Goal: Information Seeking & Learning: Learn about a topic

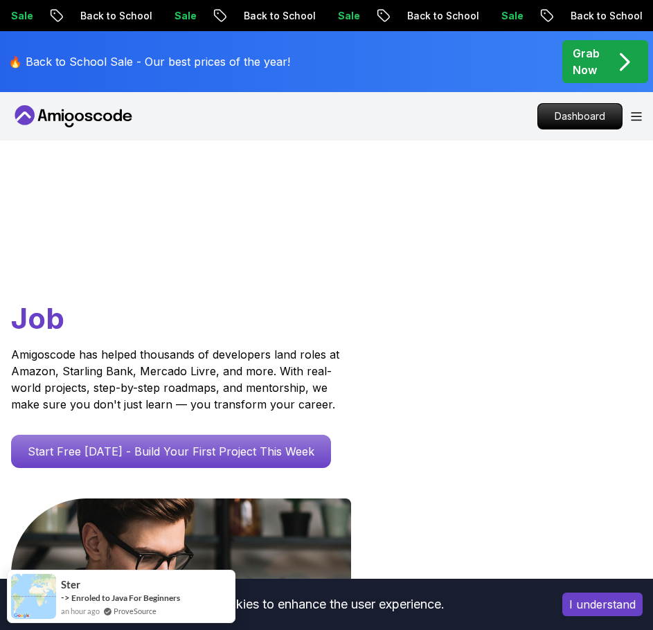
click at [631, 117] on icon "Open Menu" at bounding box center [636, 116] width 11 height 9
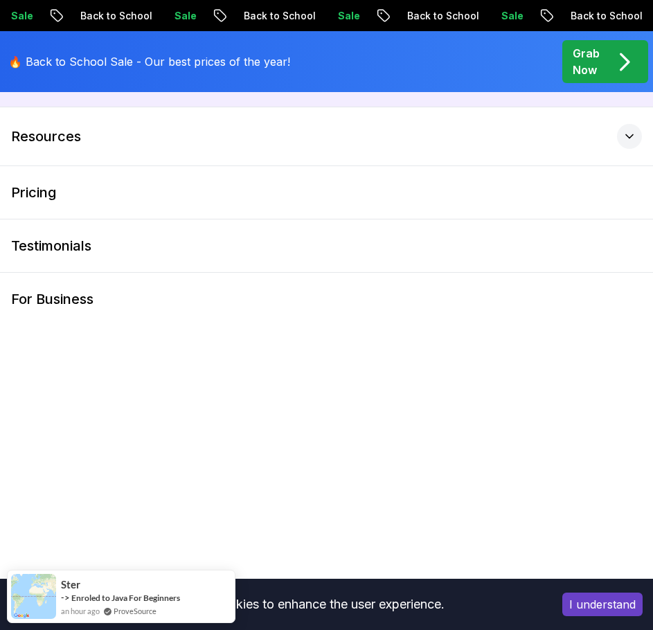
click at [79, 97] on button "Products" at bounding box center [326, 77] width 653 height 58
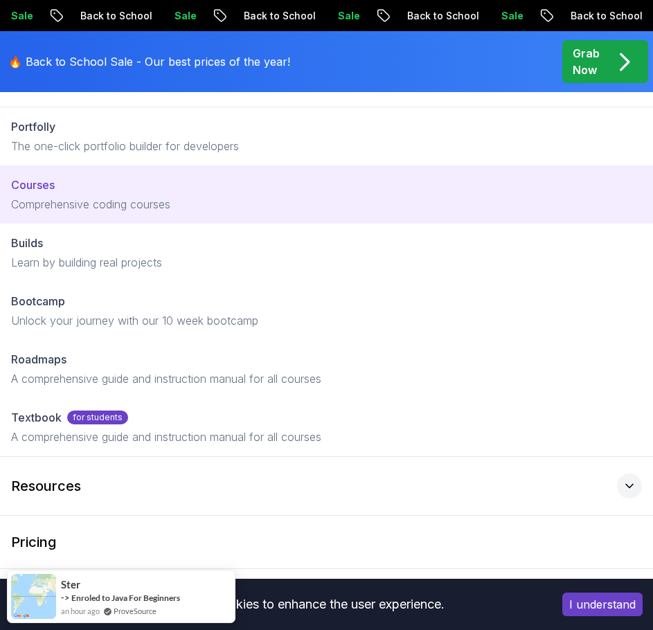
click at [143, 195] on link "Courses Comprehensive coding courses" at bounding box center [326, 194] width 653 height 58
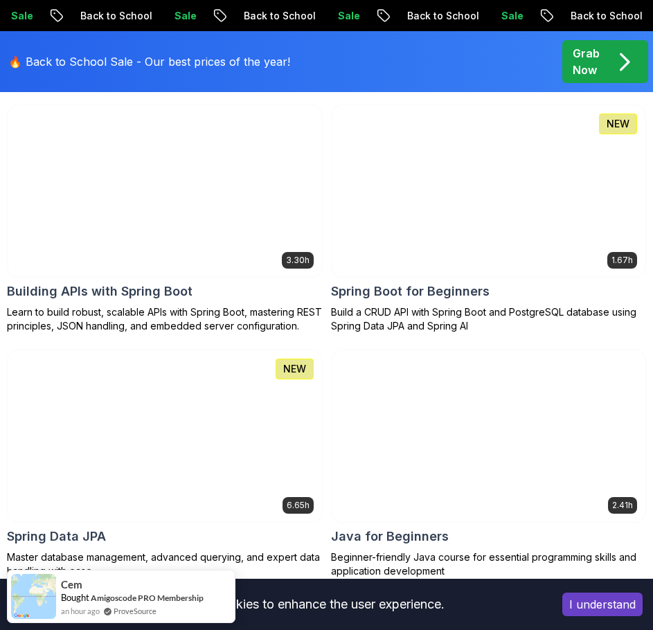
scroll to position [762, 0]
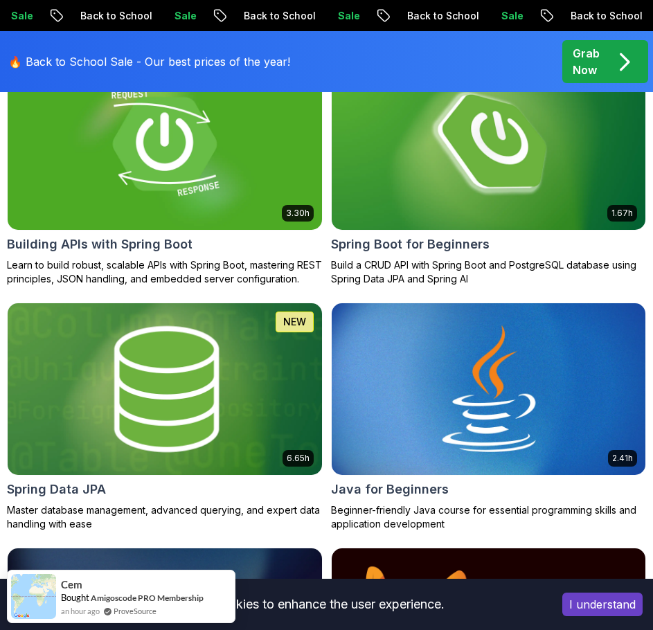
click at [161, 380] on img at bounding box center [165, 389] width 330 height 180
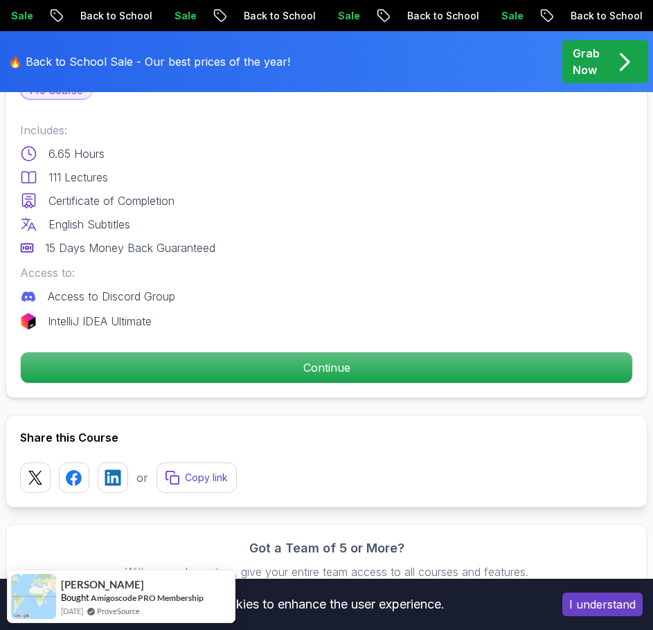
scroll to position [623, 0]
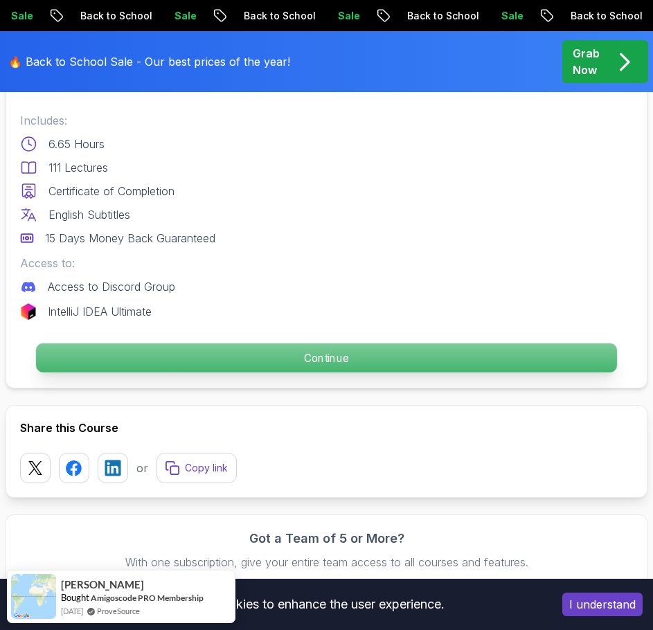
click at [300, 366] on p "Continue" at bounding box center [326, 358] width 581 height 29
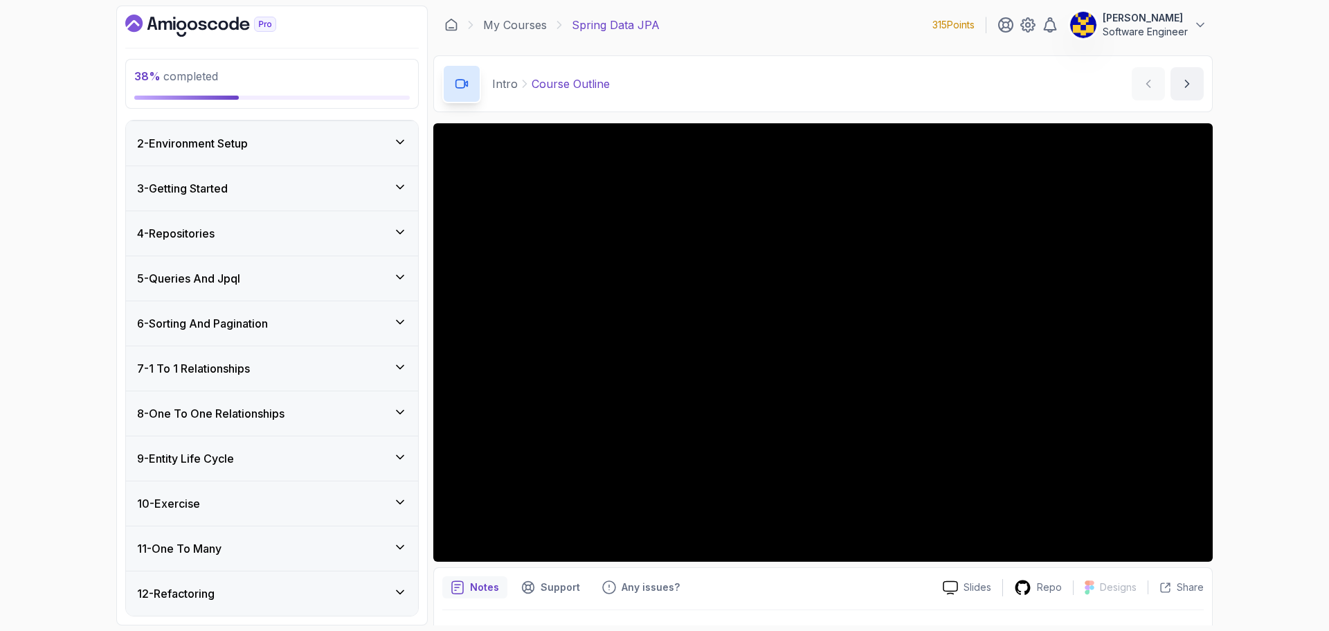
click at [282, 330] on div "6 - Sorting And Pagination" at bounding box center [272, 323] width 270 height 17
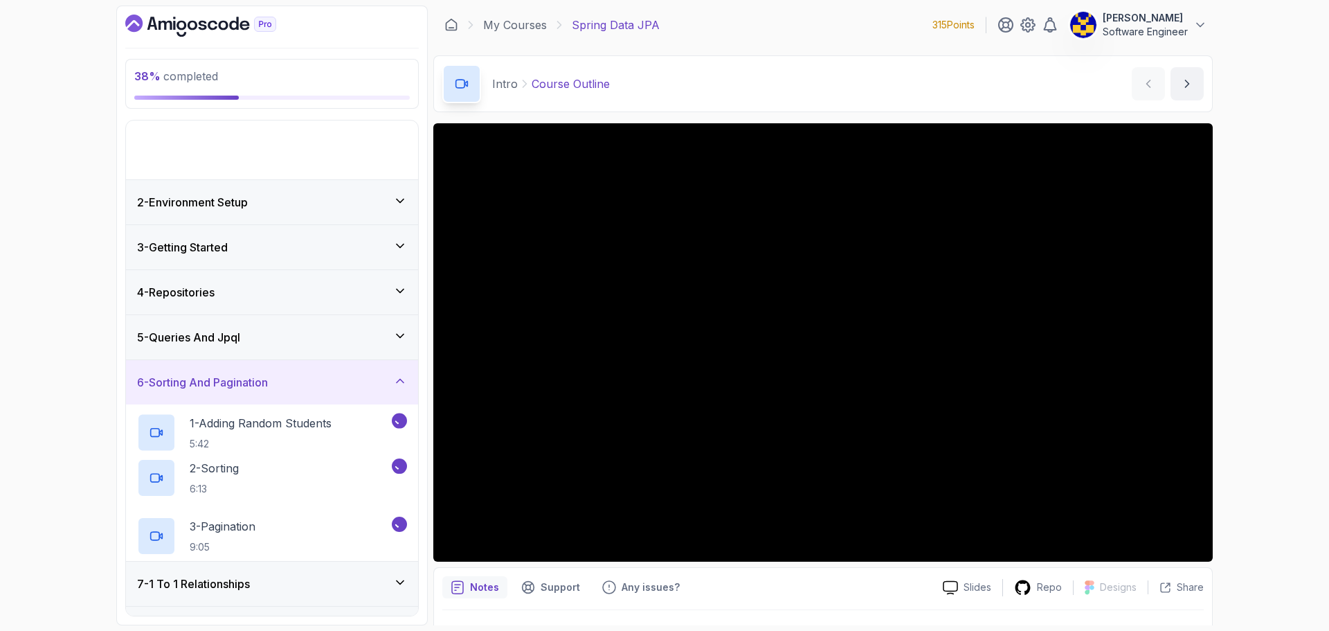
scroll to position [44, 0]
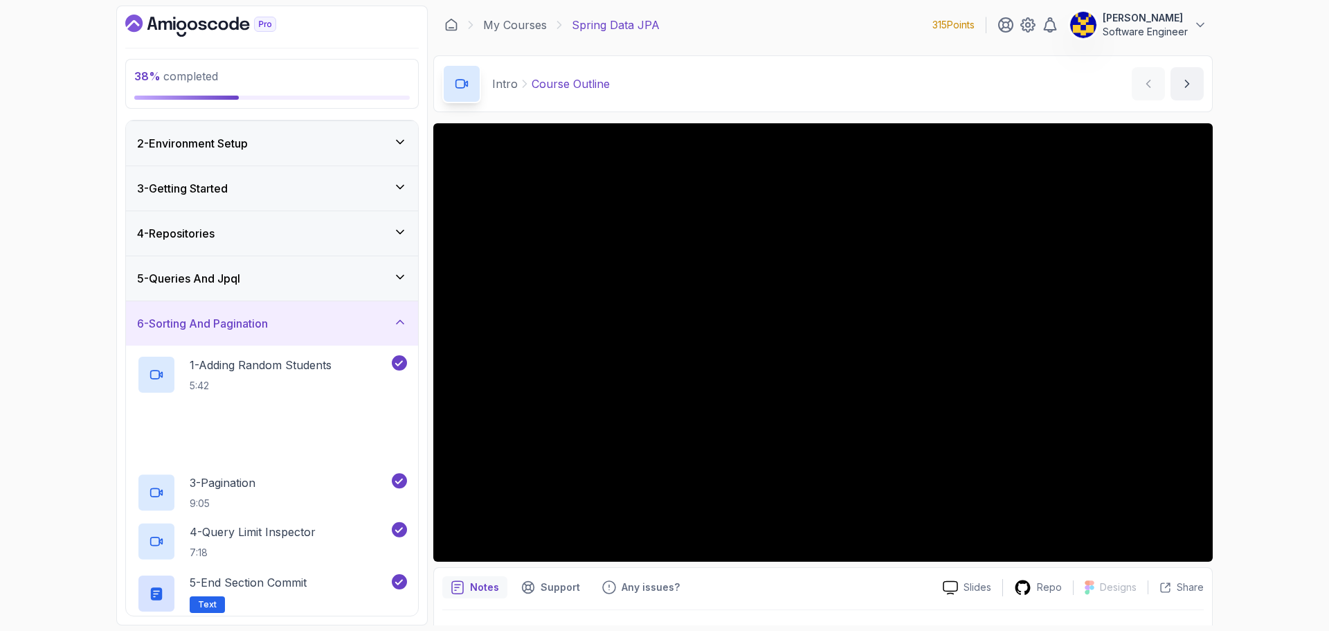
click at [282, 330] on div "6 - Sorting And Pagination" at bounding box center [272, 323] width 270 height 17
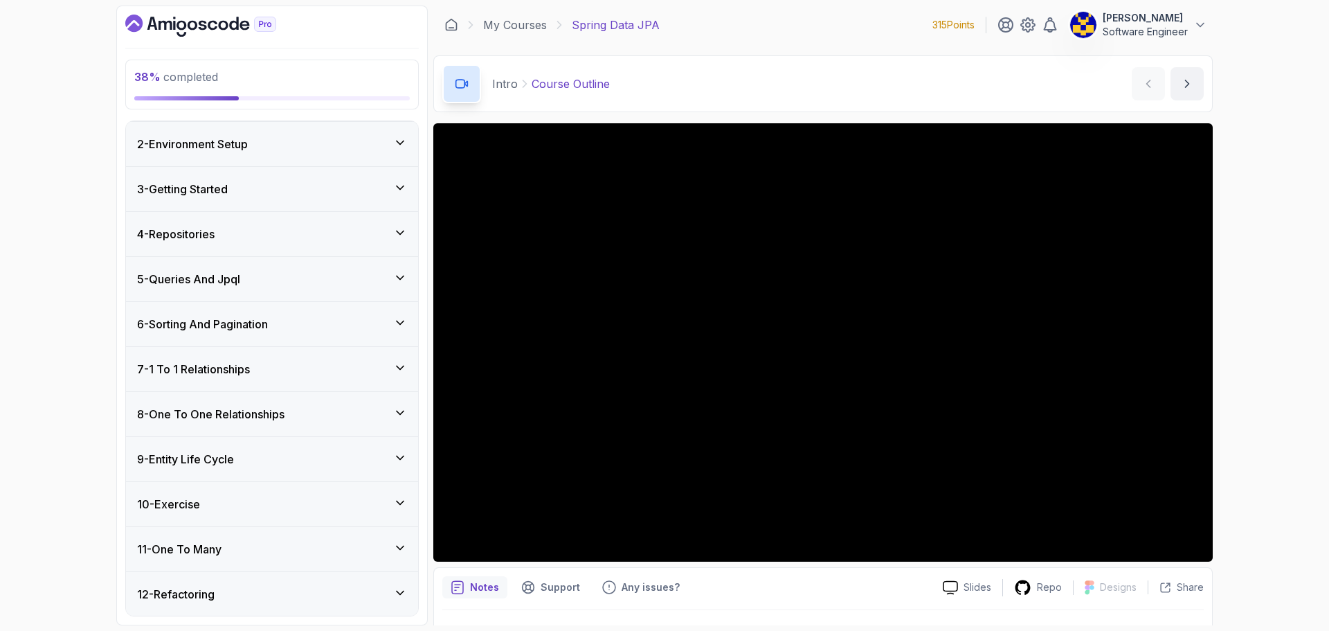
click at [278, 361] on div "7 - 1 To 1 Relationships" at bounding box center [272, 369] width 270 height 17
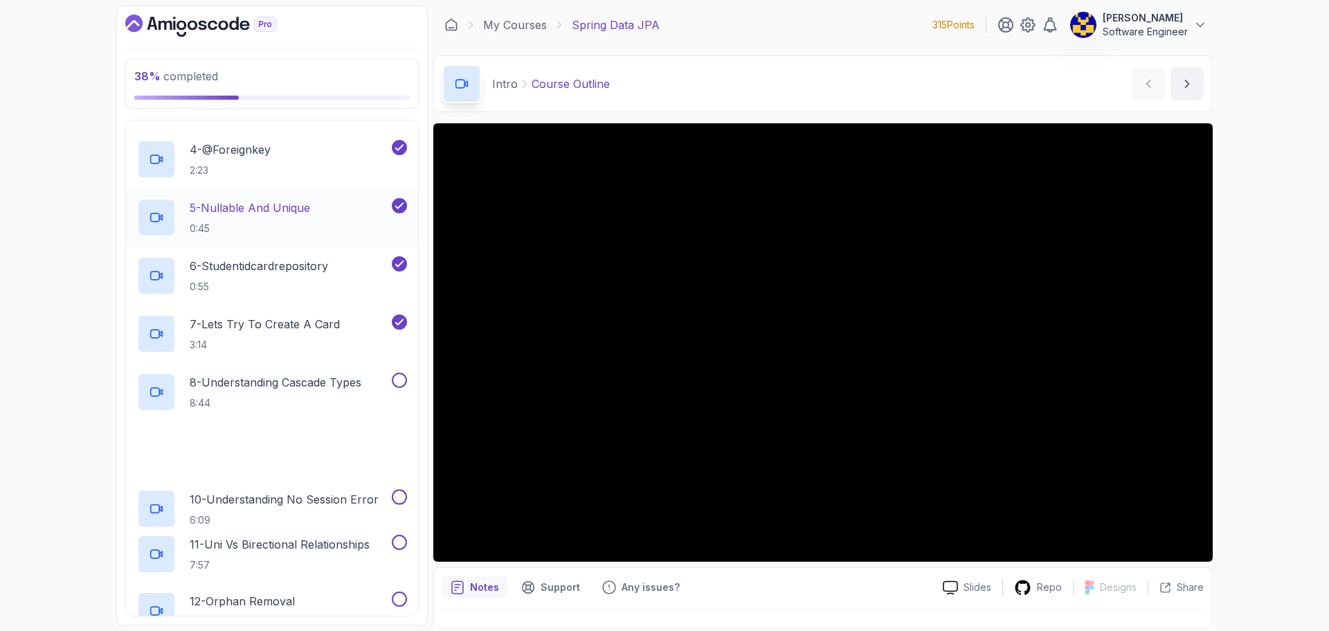
scroll to position [529, 0]
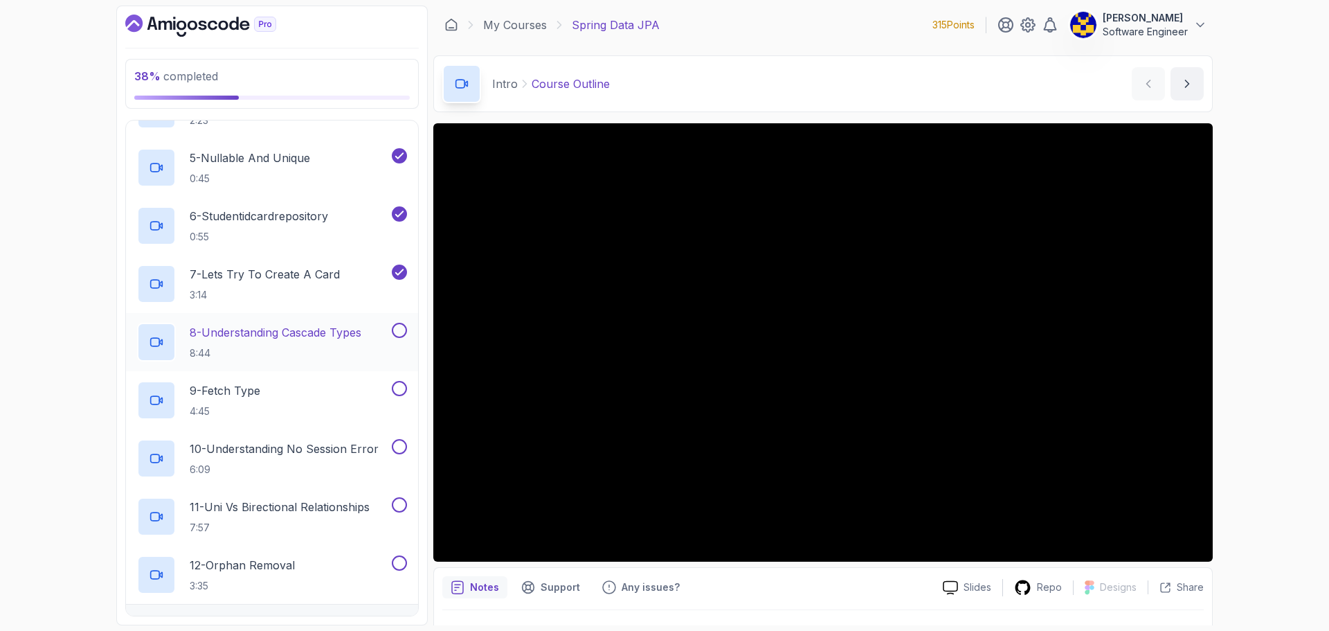
click at [269, 343] on h2 "8 - Understanding Cascade Types 8:44" at bounding box center [276, 342] width 172 height 36
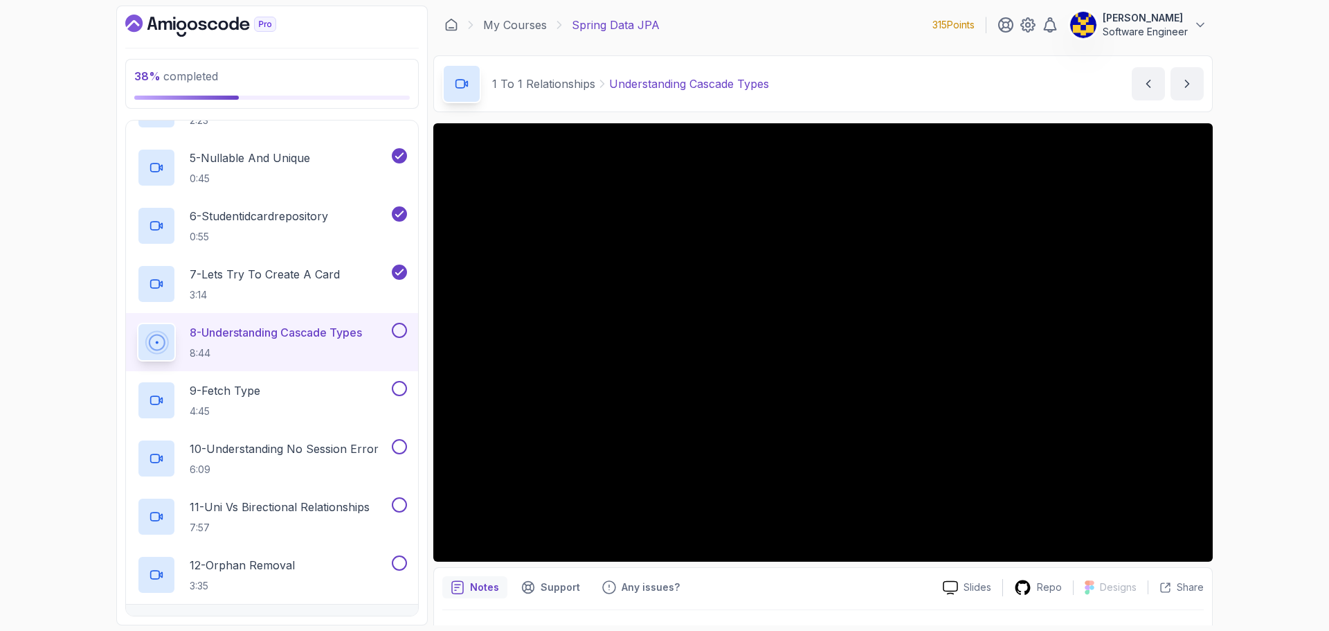
click at [1242, 378] on div "38 % completed 1 - Intro 2 - Environment Setup 3 - Getting Started 4 - Reposito…" at bounding box center [664, 315] width 1329 height 631
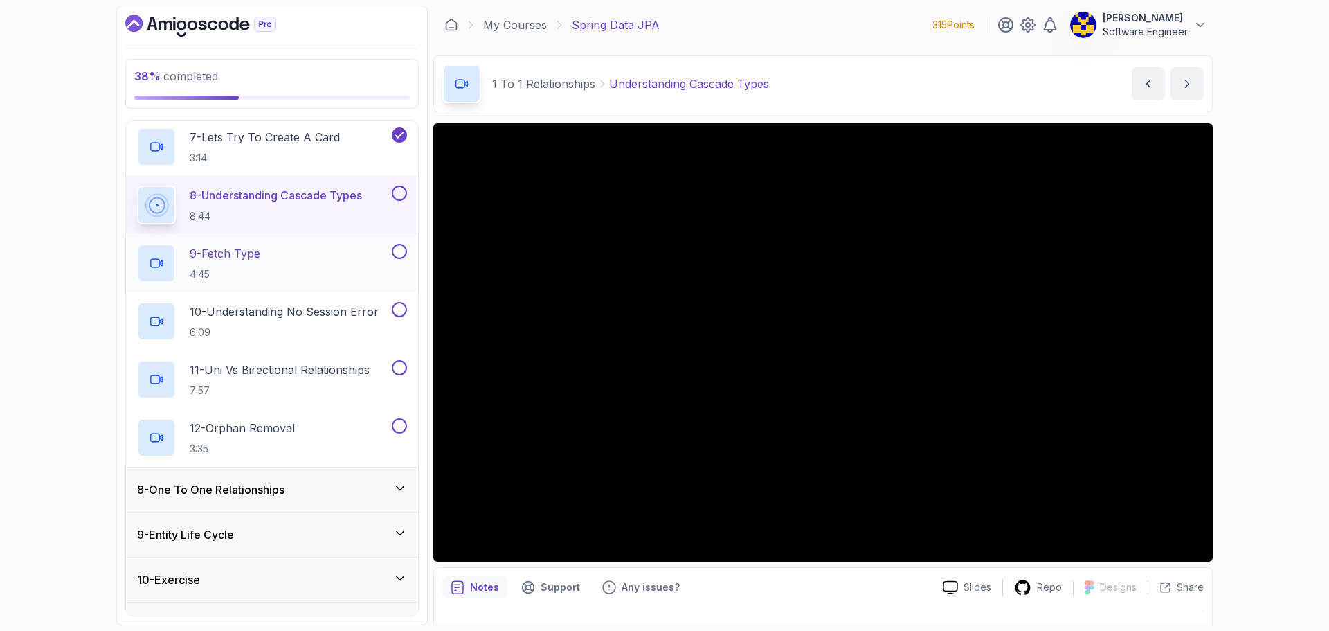
scroll to position [667, 0]
click at [43, 305] on div "38 % completed 1 - Intro 2 - Environment Setup 3 - Getting Started 4 - Reposito…" at bounding box center [664, 315] width 1329 height 631
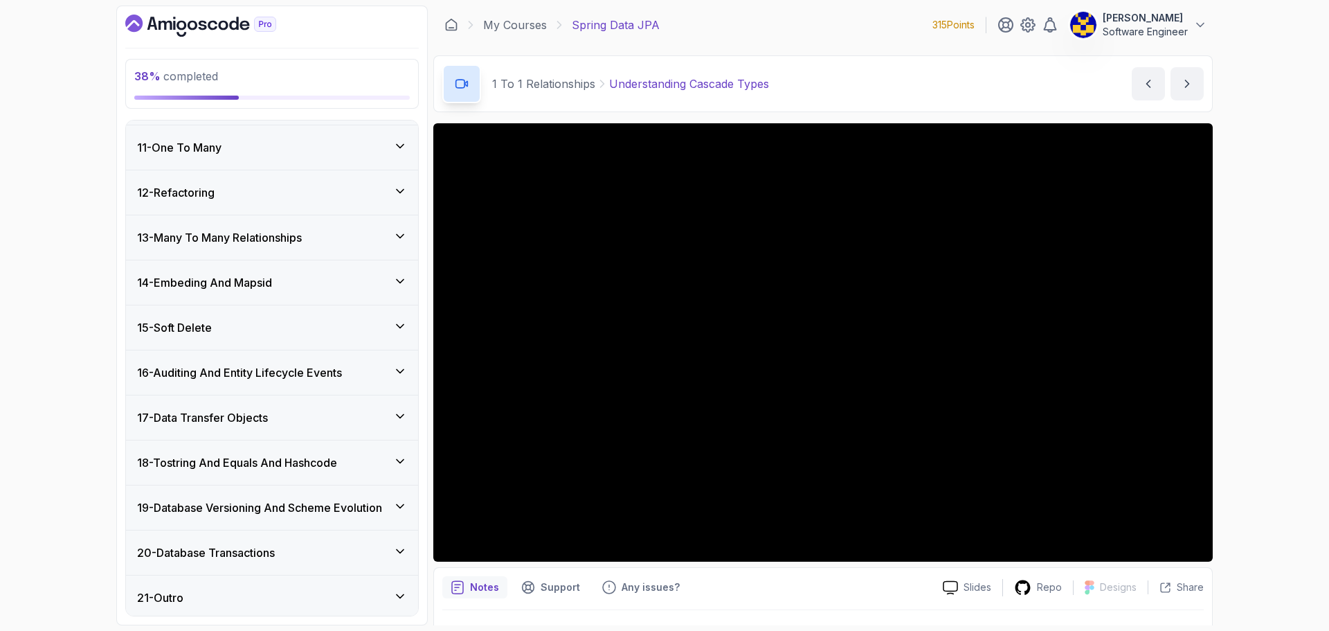
scroll to position [1147, 0]
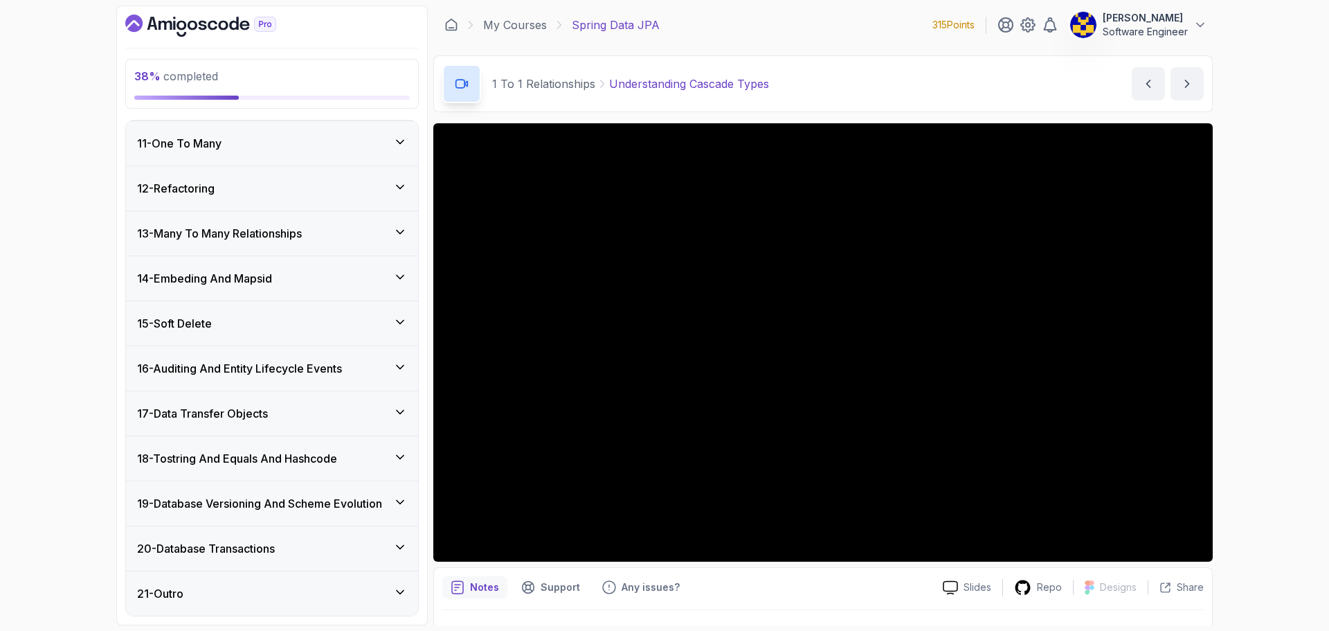
click at [278, 154] on div "11 - One To Many" at bounding box center [272, 143] width 292 height 44
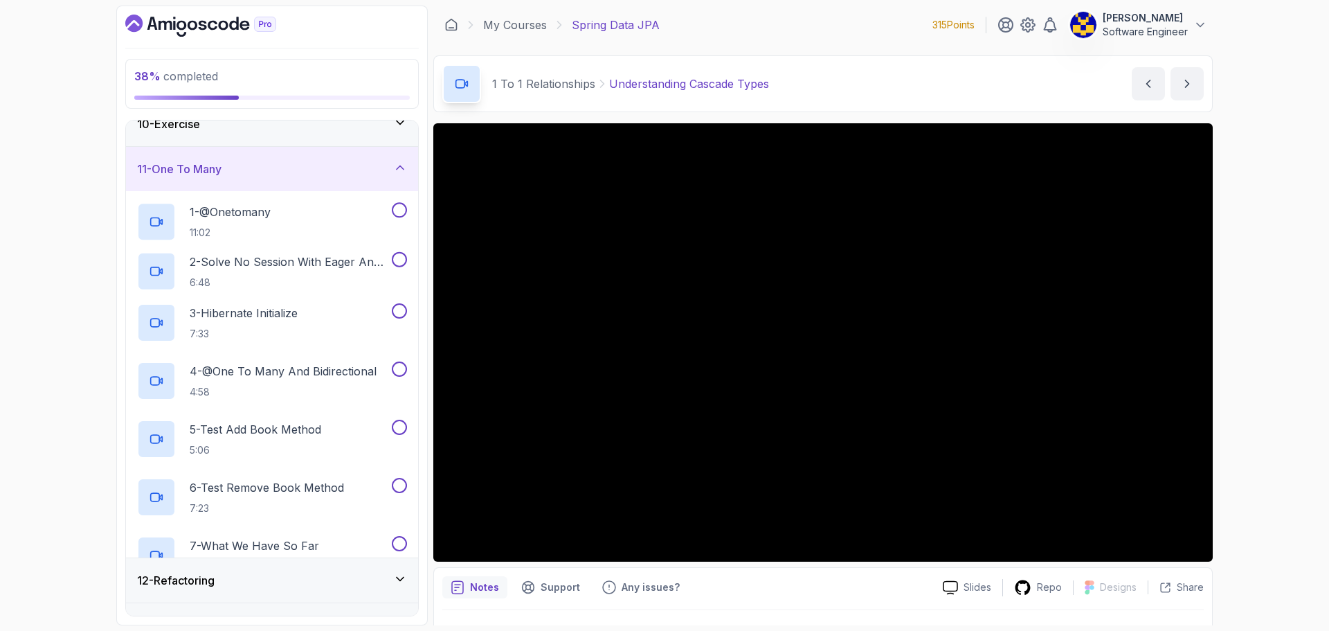
scroll to position [449, 0]
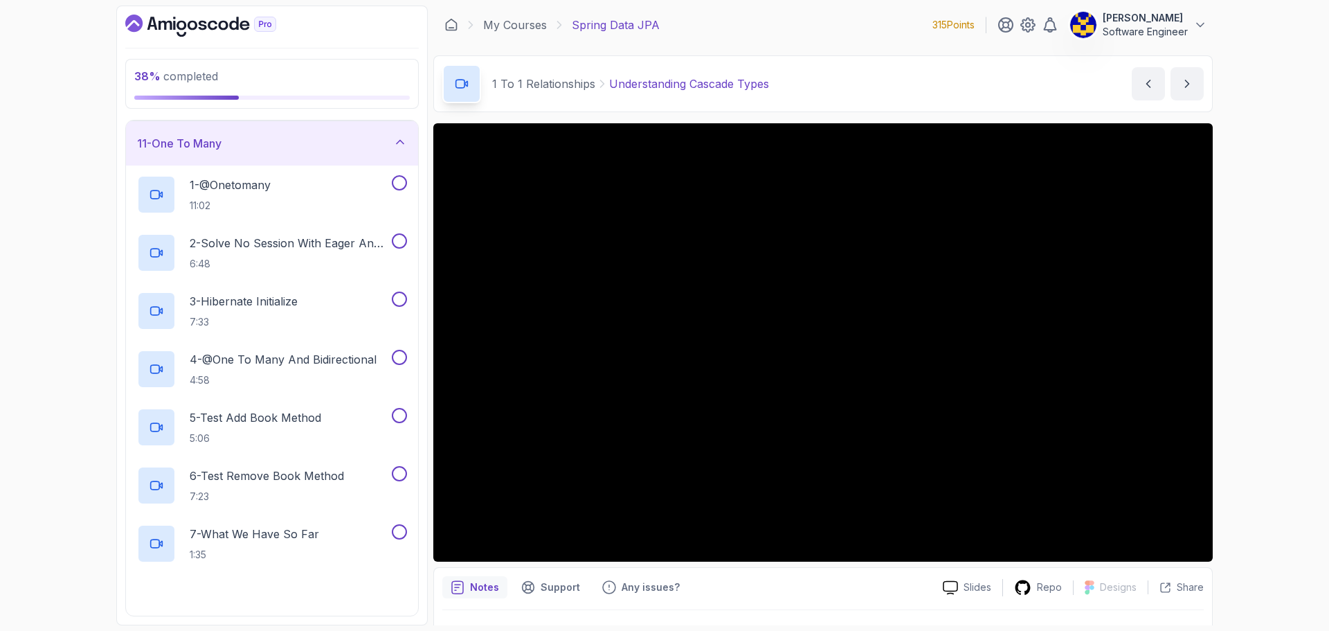
click at [303, 147] on div "11 - One To Many" at bounding box center [272, 143] width 270 height 17
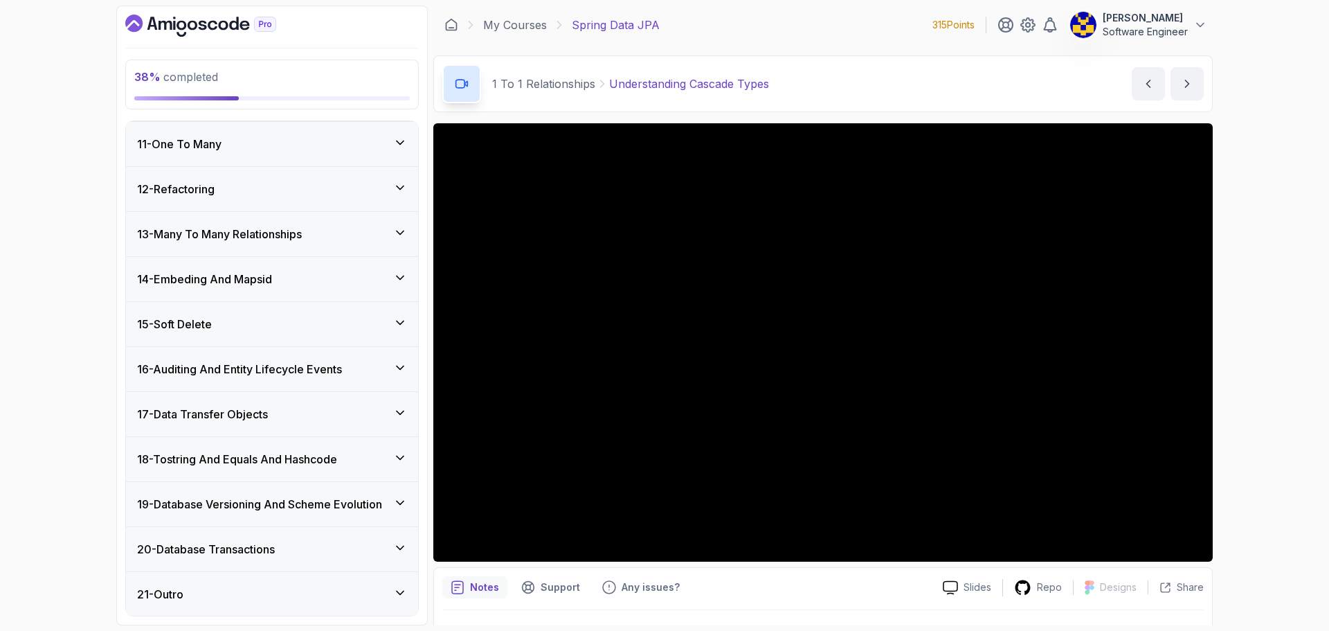
click at [298, 195] on div "12 - Refactoring" at bounding box center [272, 189] width 270 height 17
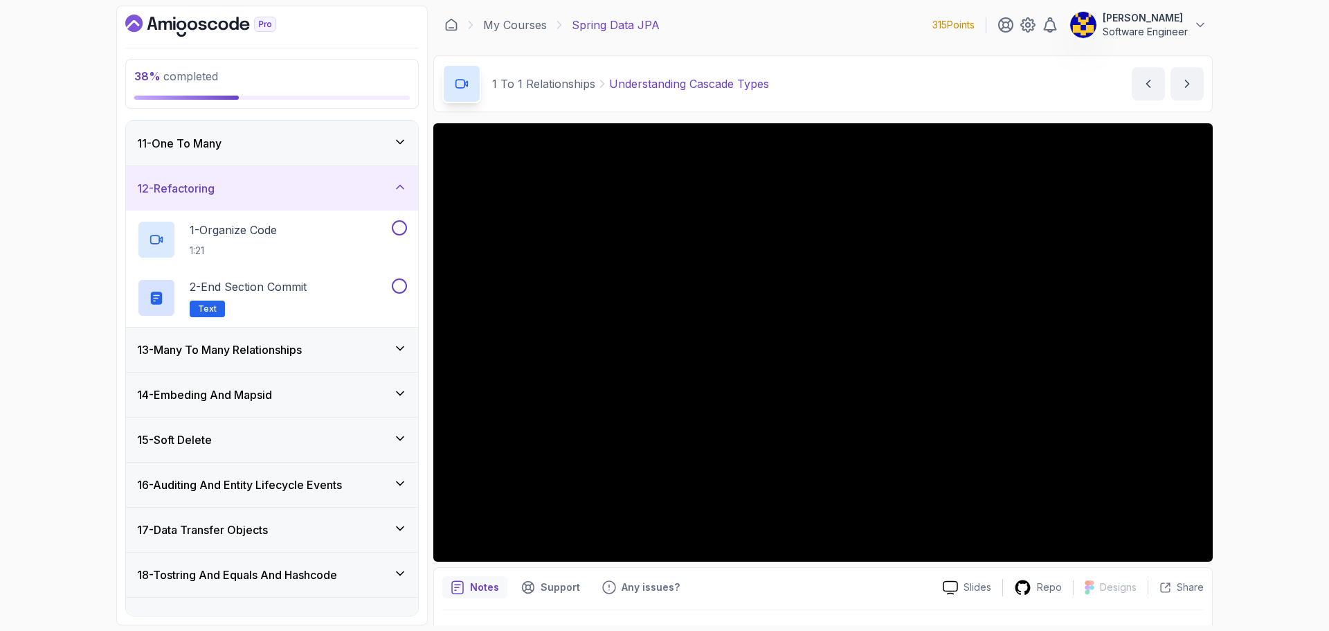
click at [298, 195] on div "12 - Refactoring" at bounding box center [272, 188] width 270 height 17
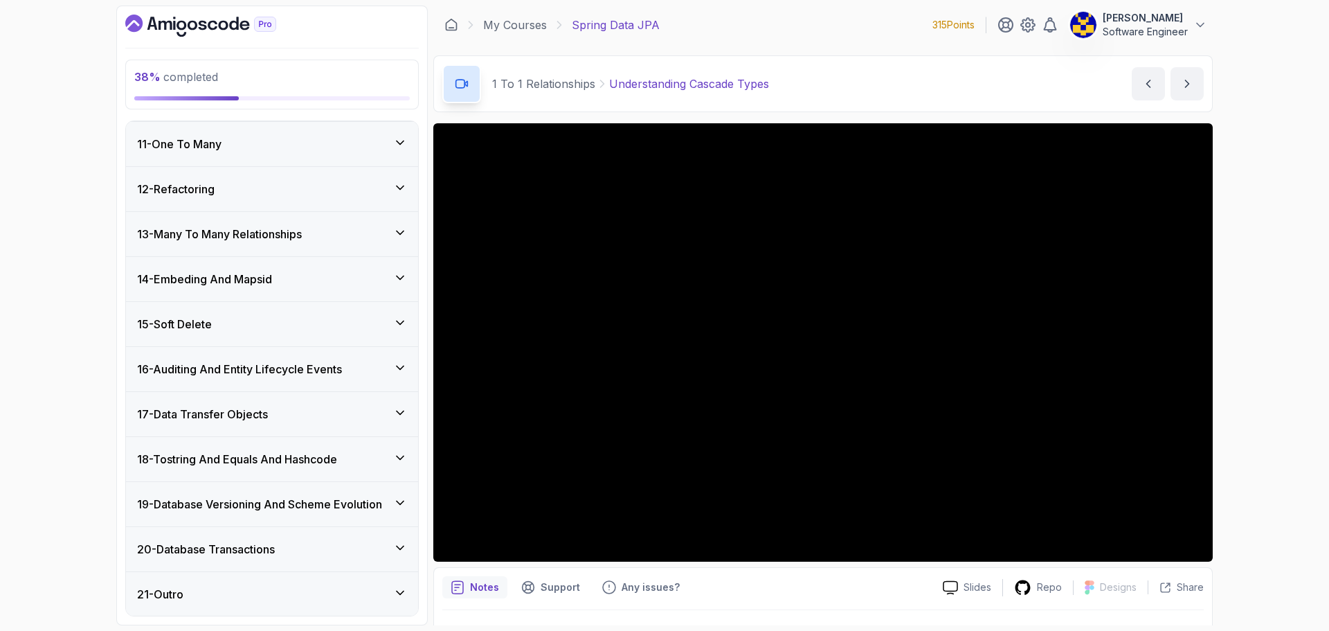
click at [300, 234] on h3 "13 - Many To Many Relationships" at bounding box center [219, 234] width 165 height 17
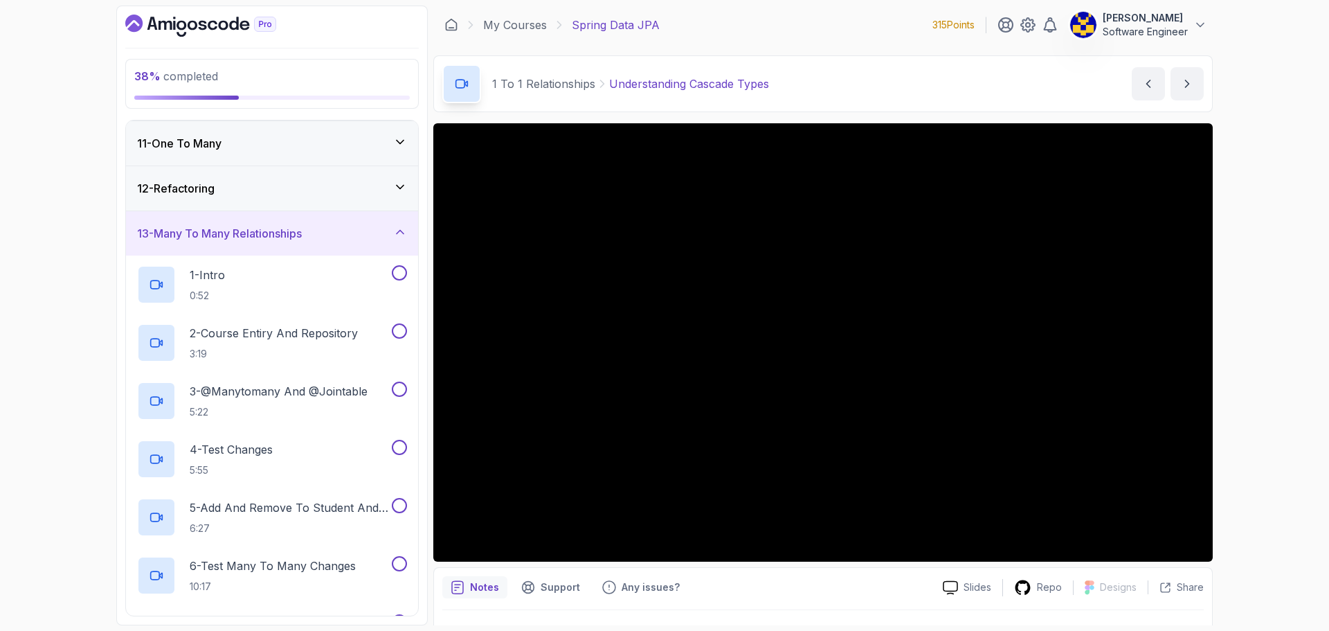
click at [315, 237] on div "13 - Many To Many Relationships" at bounding box center [272, 233] width 270 height 17
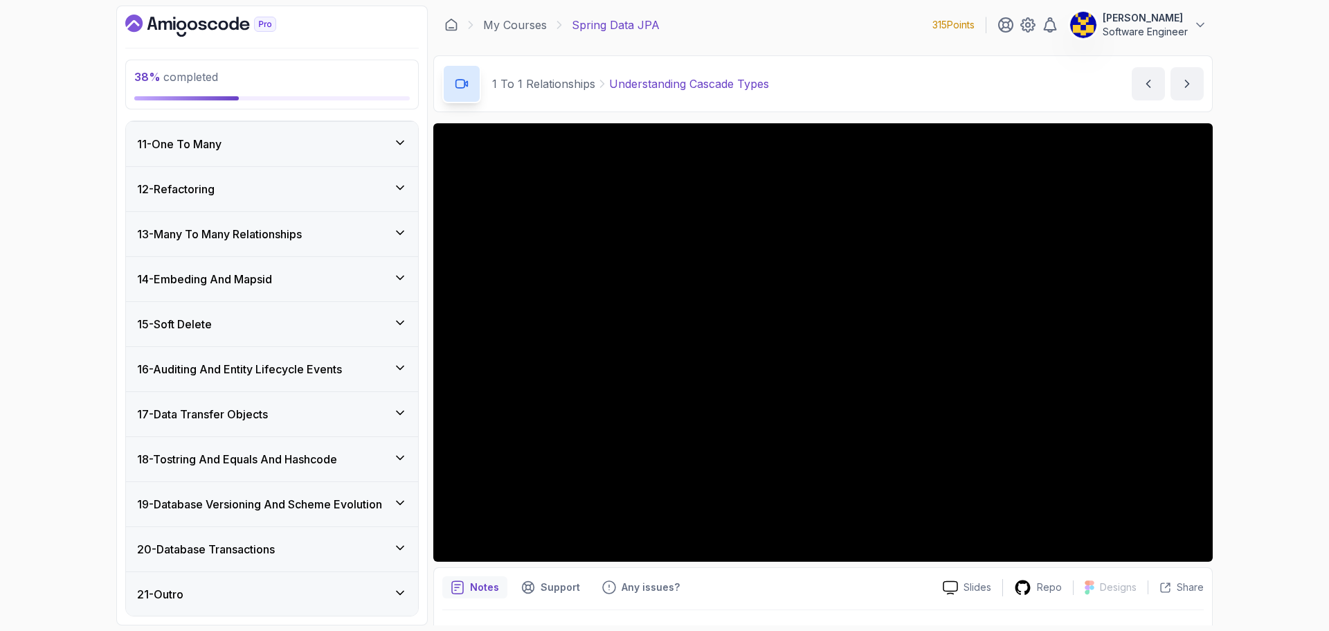
click at [305, 280] on div "14 - Embeding And Mapsid" at bounding box center [272, 279] width 270 height 17
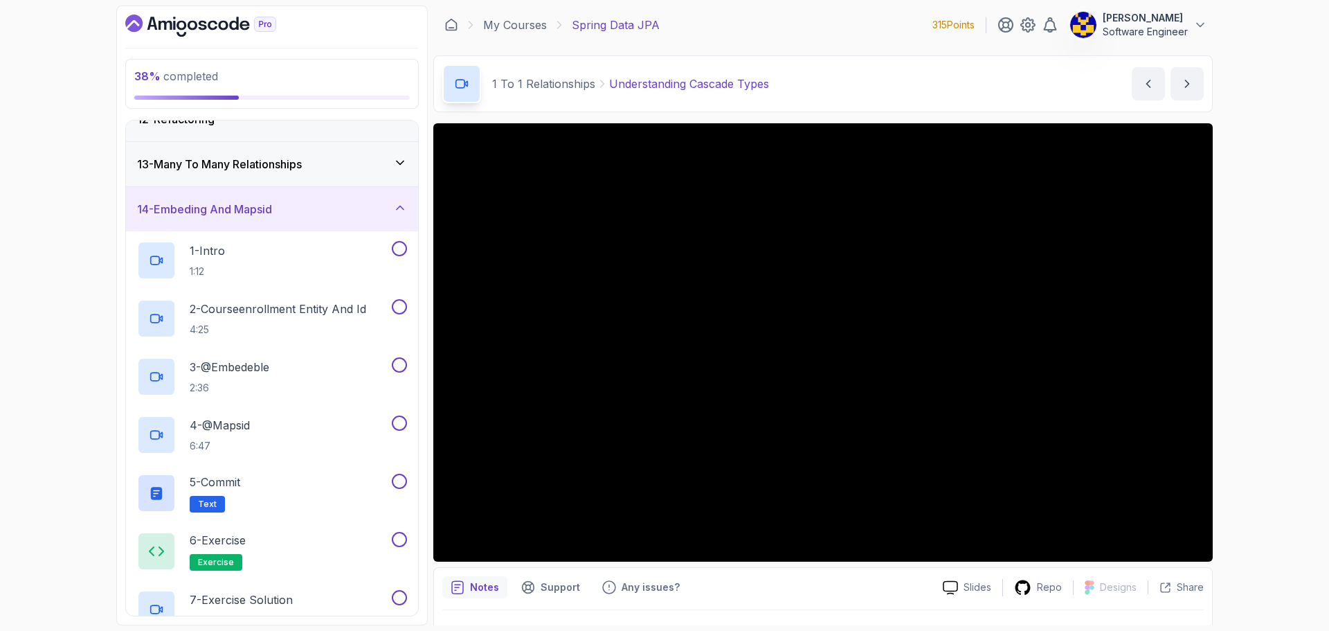
click at [307, 207] on div "14 - Embeding And Mapsid" at bounding box center [272, 209] width 270 height 17
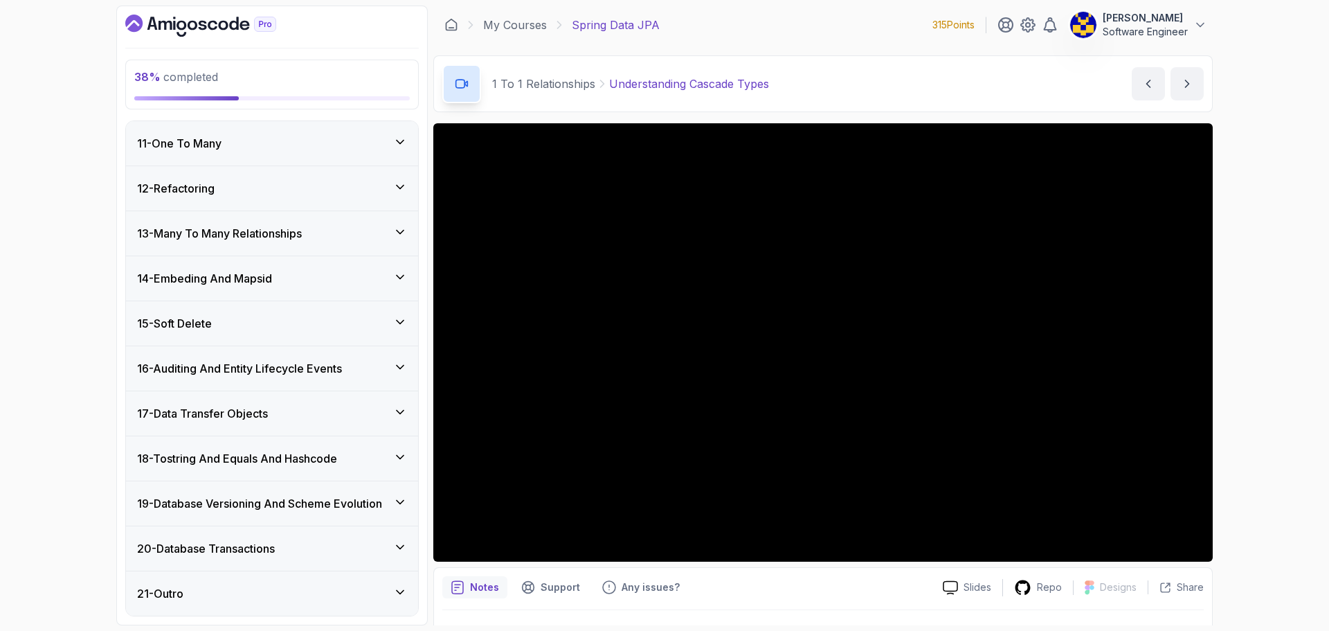
scroll to position [450, 0]
click at [324, 325] on div "15 - Soft Delete" at bounding box center [272, 323] width 270 height 17
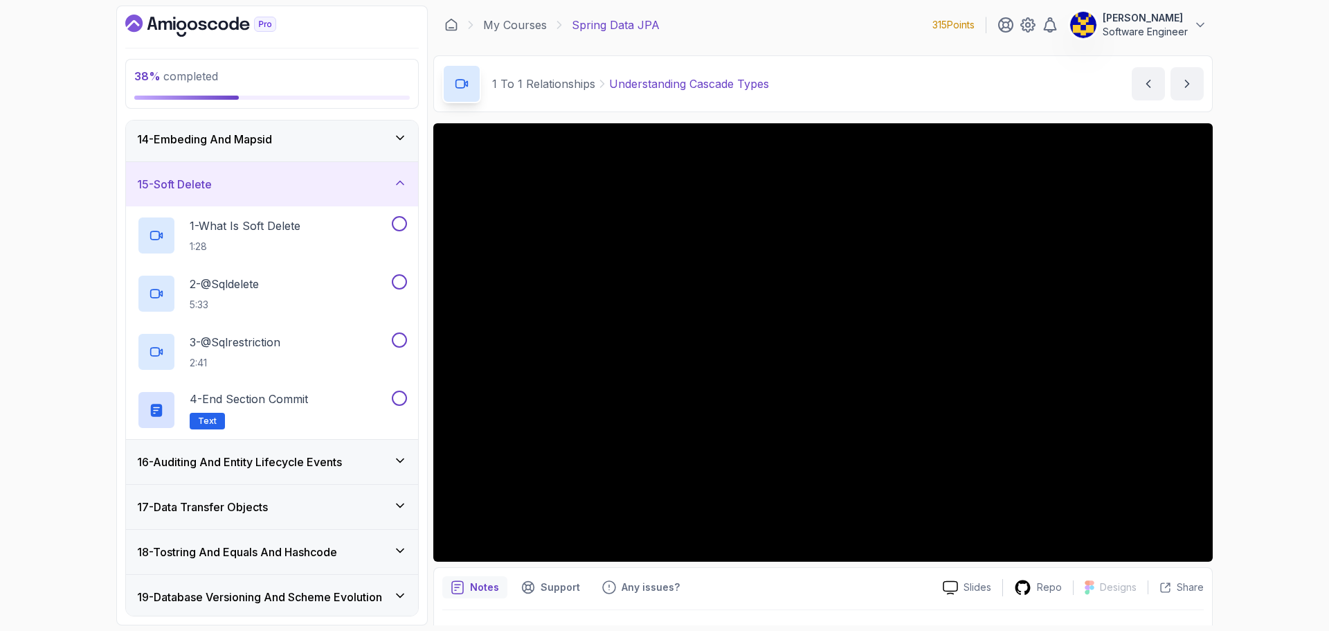
click at [294, 186] on div "15 - Soft Delete" at bounding box center [272, 184] width 270 height 17
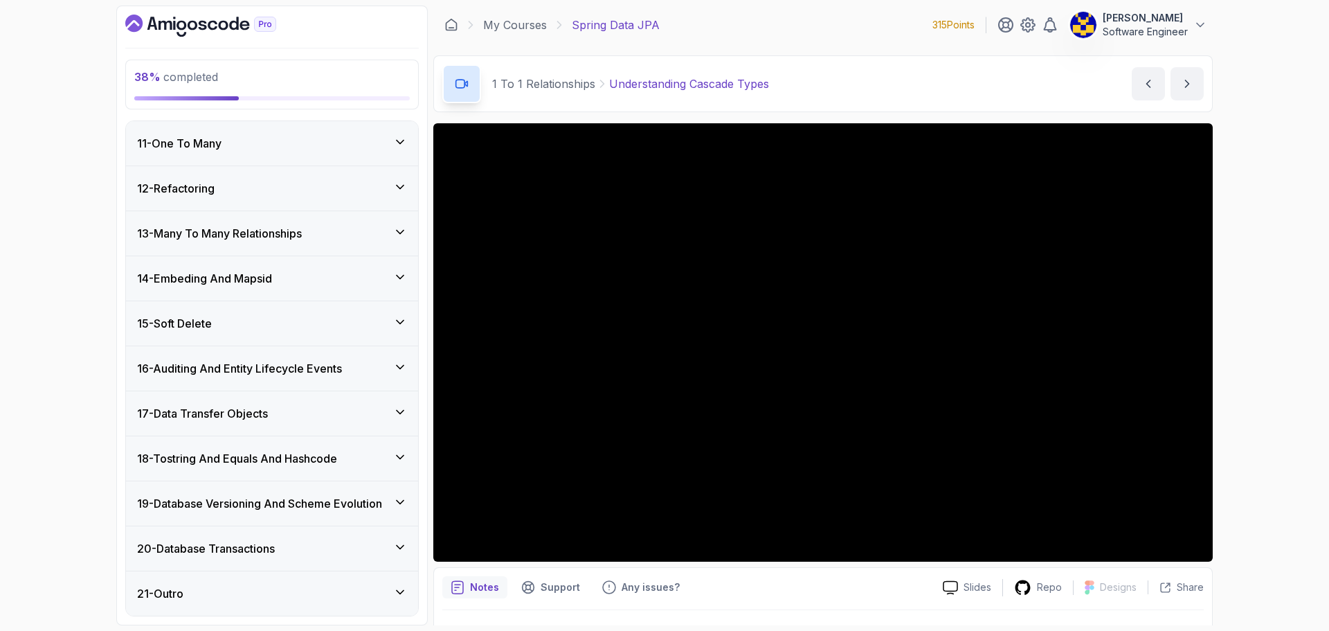
click at [303, 374] on h3 "16 - Auditing And Entity Lifecycle Events" at bounding box center [239, 368] width 205 height 17
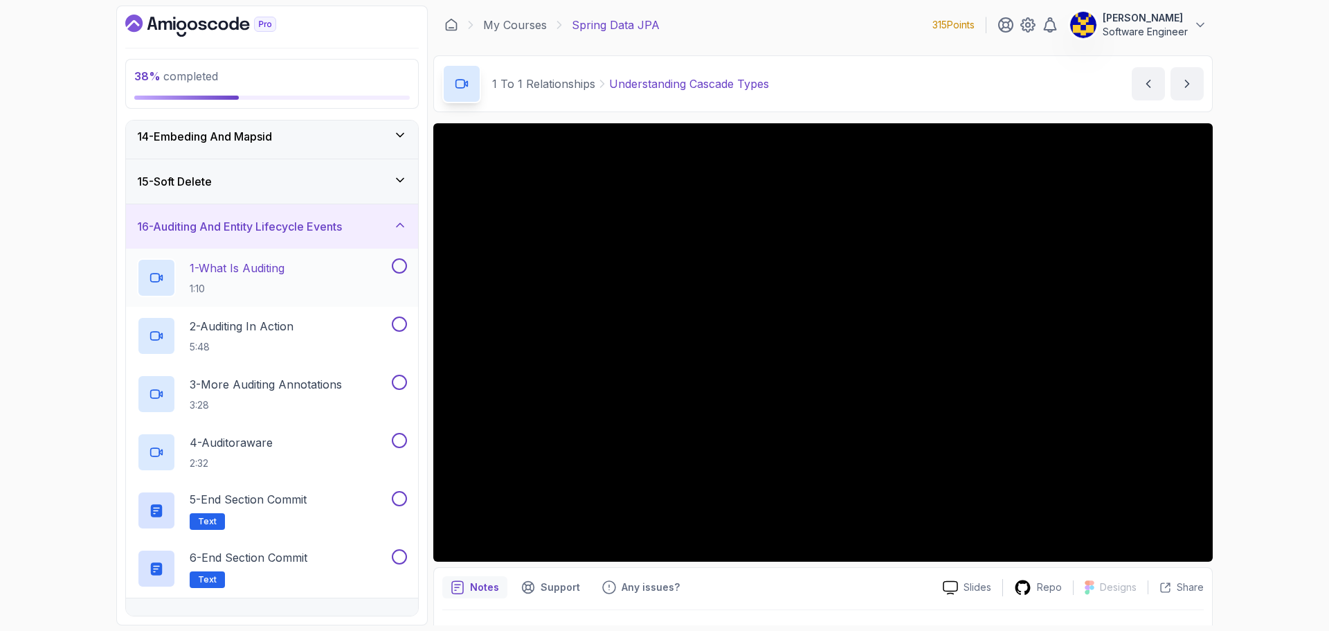
scroll to position [588, 0]
click at [319, 231] on h3 "16 - Auditing And Entity Lifecycle Events" at bounding box center [239, 229] width 205 height 17
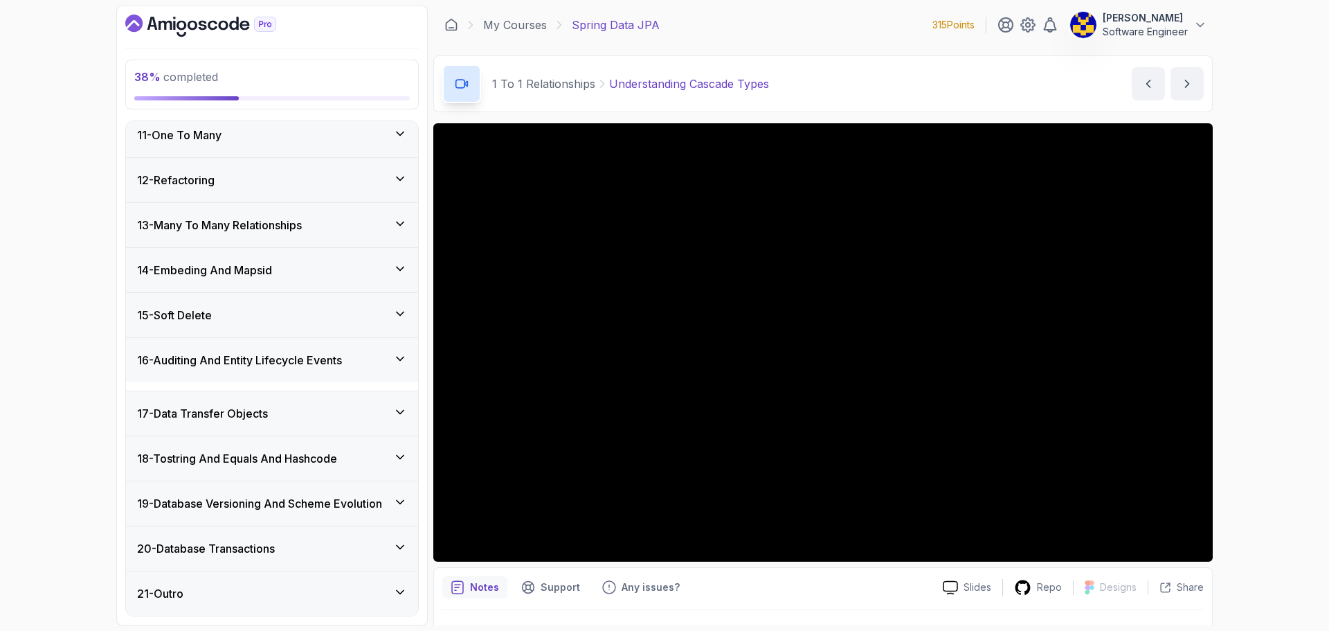
scroll to position [450, 0]
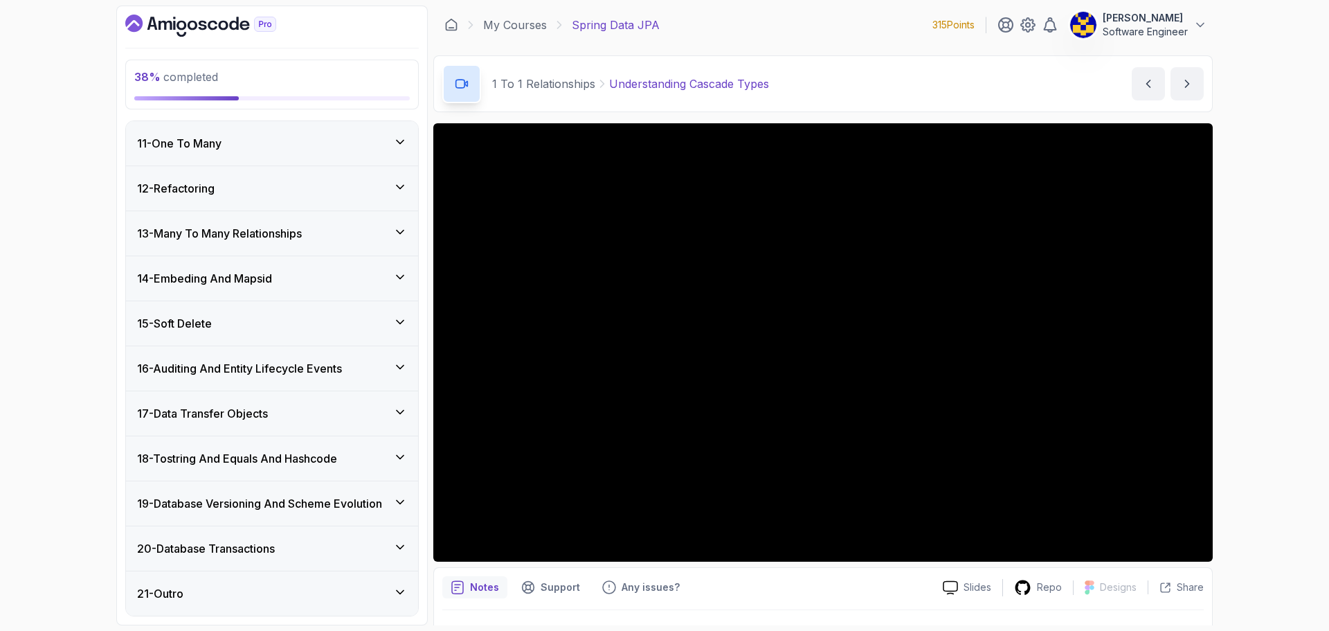
click at [322, 411] on div "17 - Data Transfer Objects" at bounding box center [272, 413] width 270 height 17
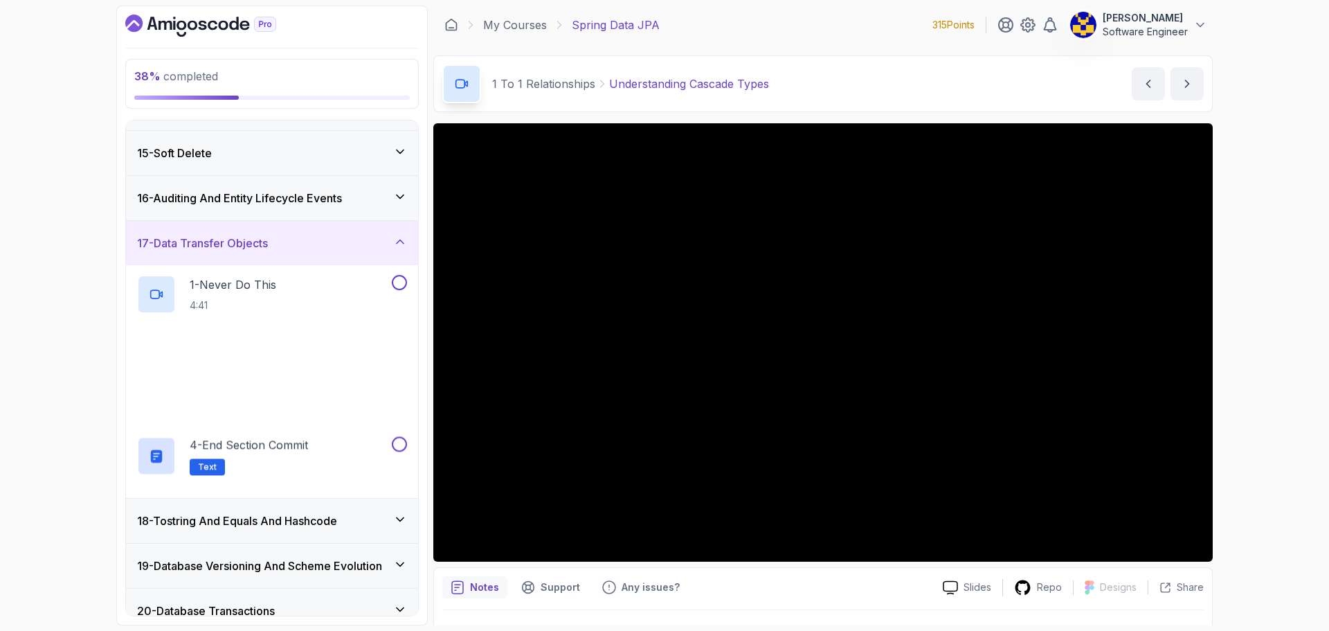
scroll to position [682, 0]
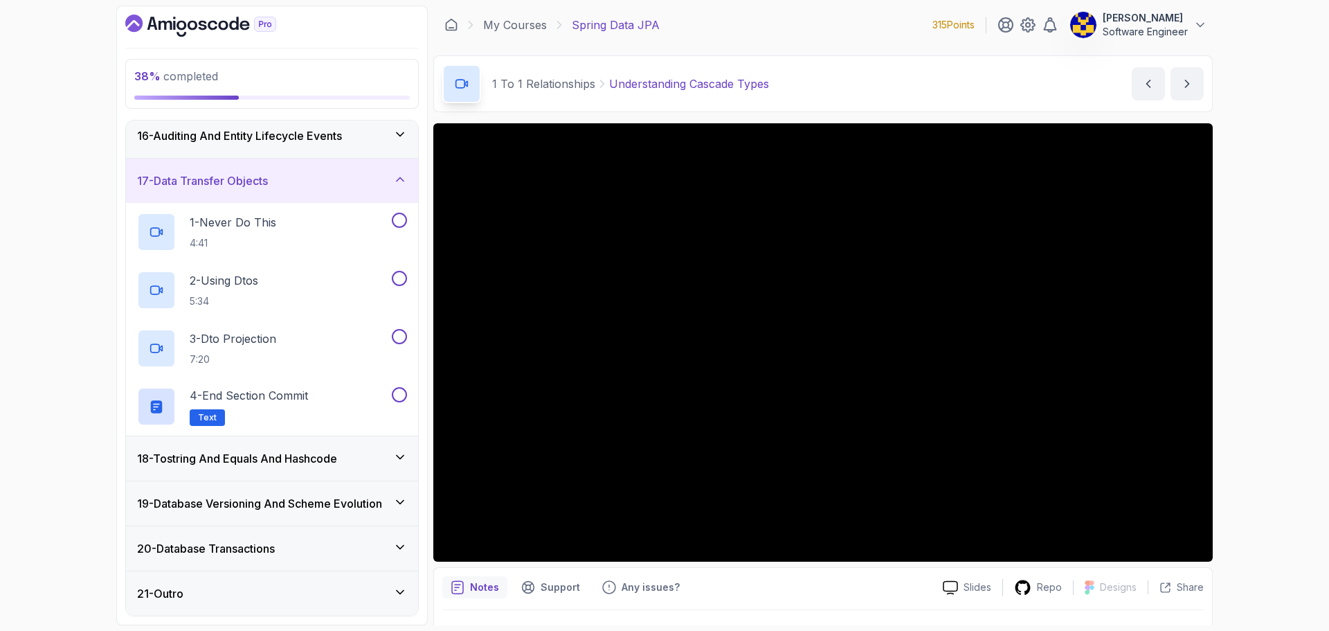
click at [329, 175] on div "17 - Data Transfer Objects" at bounding box center [272, 180] width 270 height 17
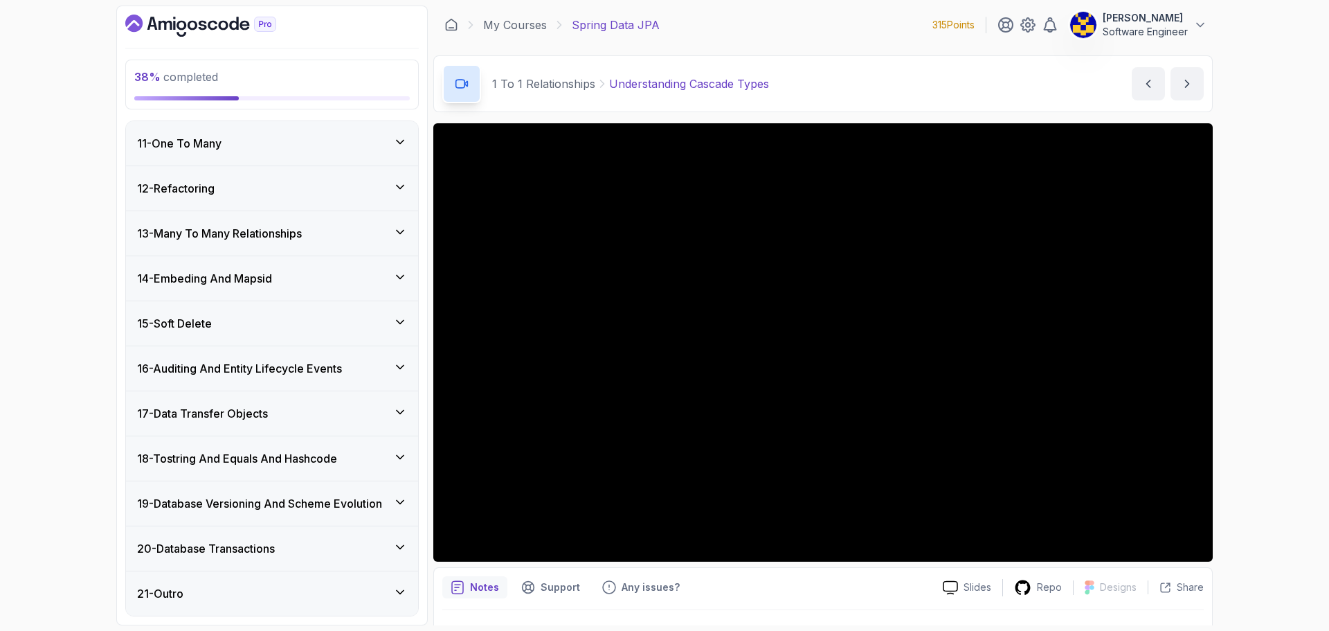
click at [307, 454] on h3 "18 - Tostring And Equals And Hashcode" at bounding box center [237, 458] width 200 height 17
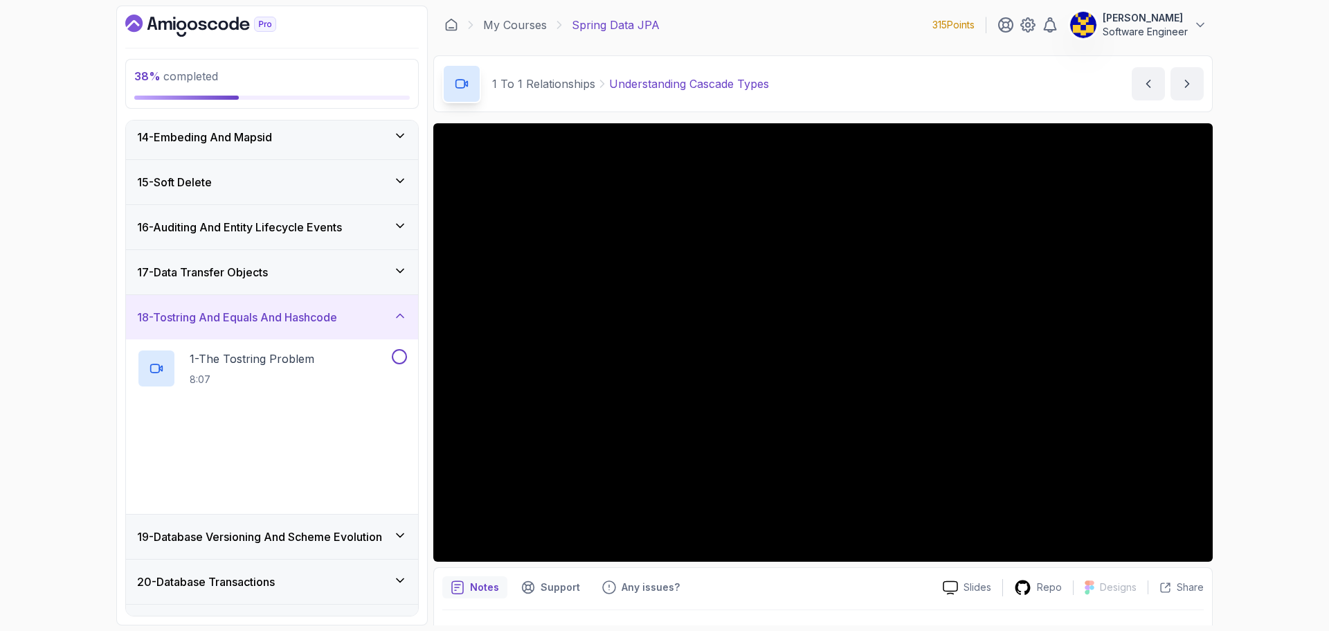
scroll to position [624, 0]
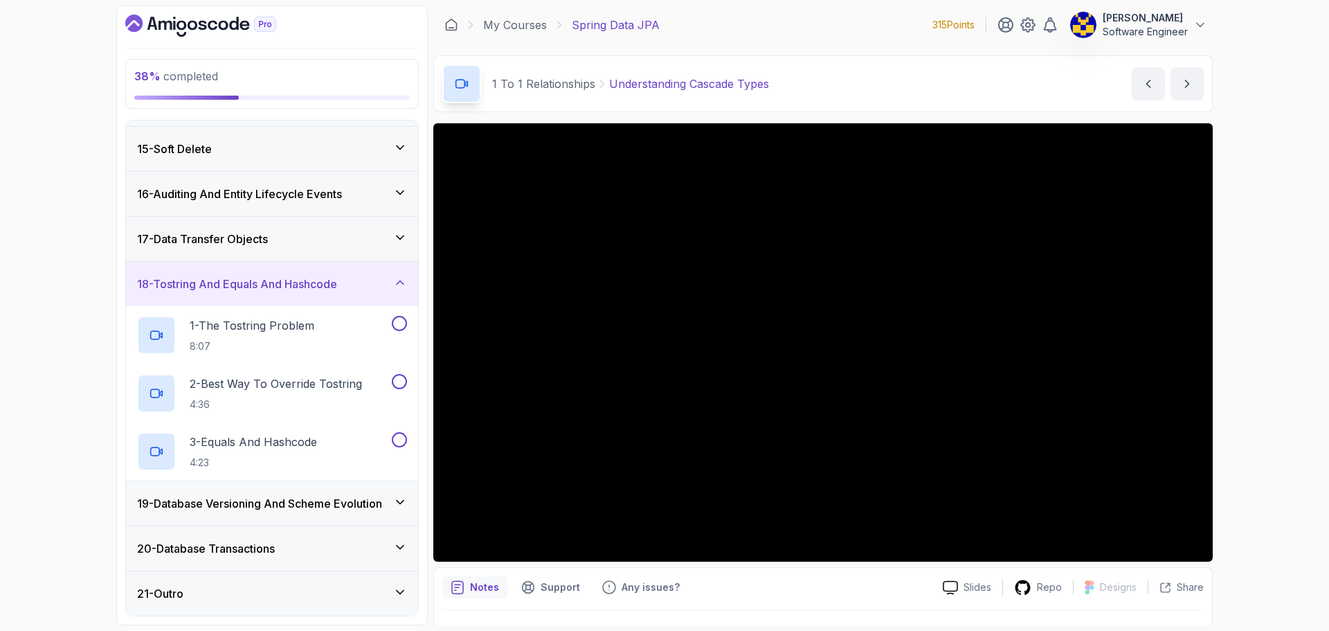
click at [308, 284] on h3 "18 - Tostring And Equals And Hashcode" at bounding box center [237, 284] width 200 height 17
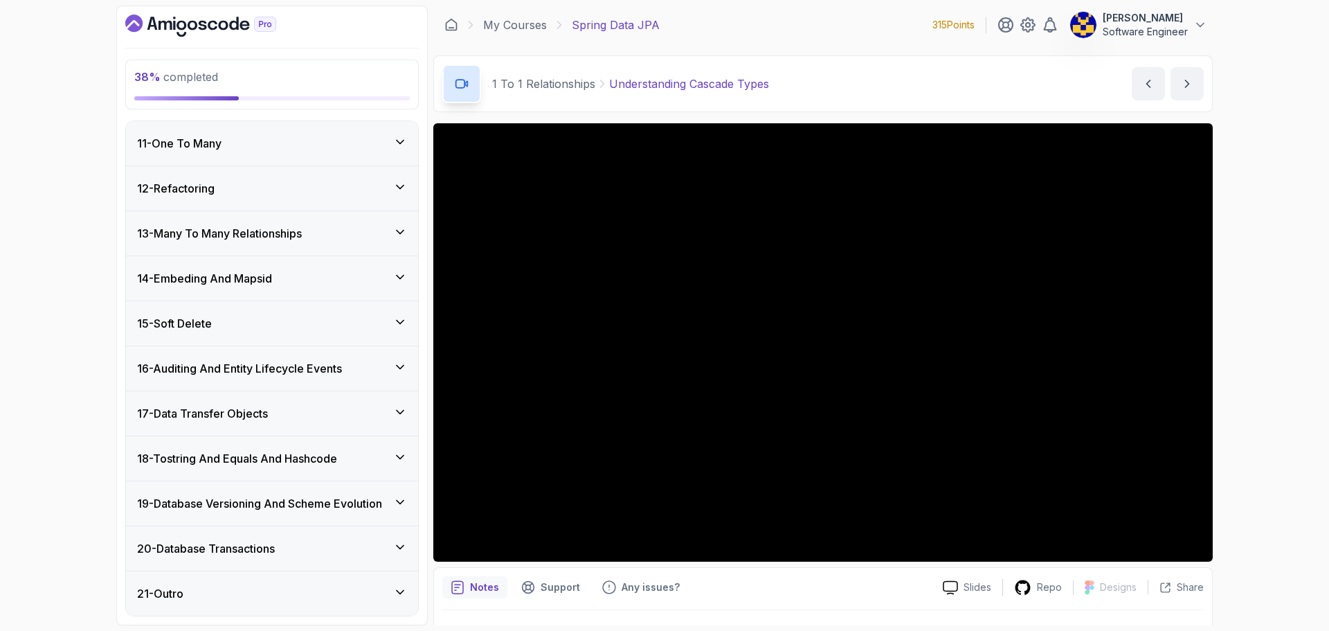
click at [333, 501] on h3 "19 - Database Versioning And Scheme Evolution" at bounding box center [259, 503] width 245 height 17
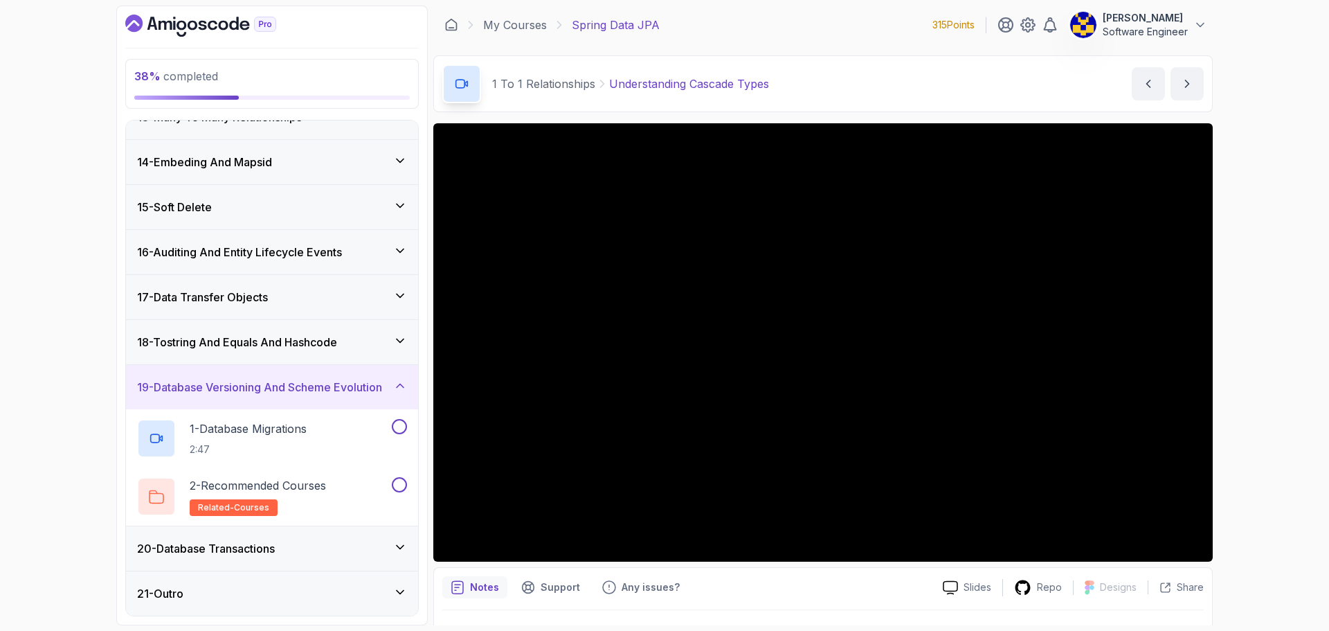
click at [282, 396] on div "19 - Database Versioning And Scheme Evolution" at bounding box center [272, 387] width 292 height 44
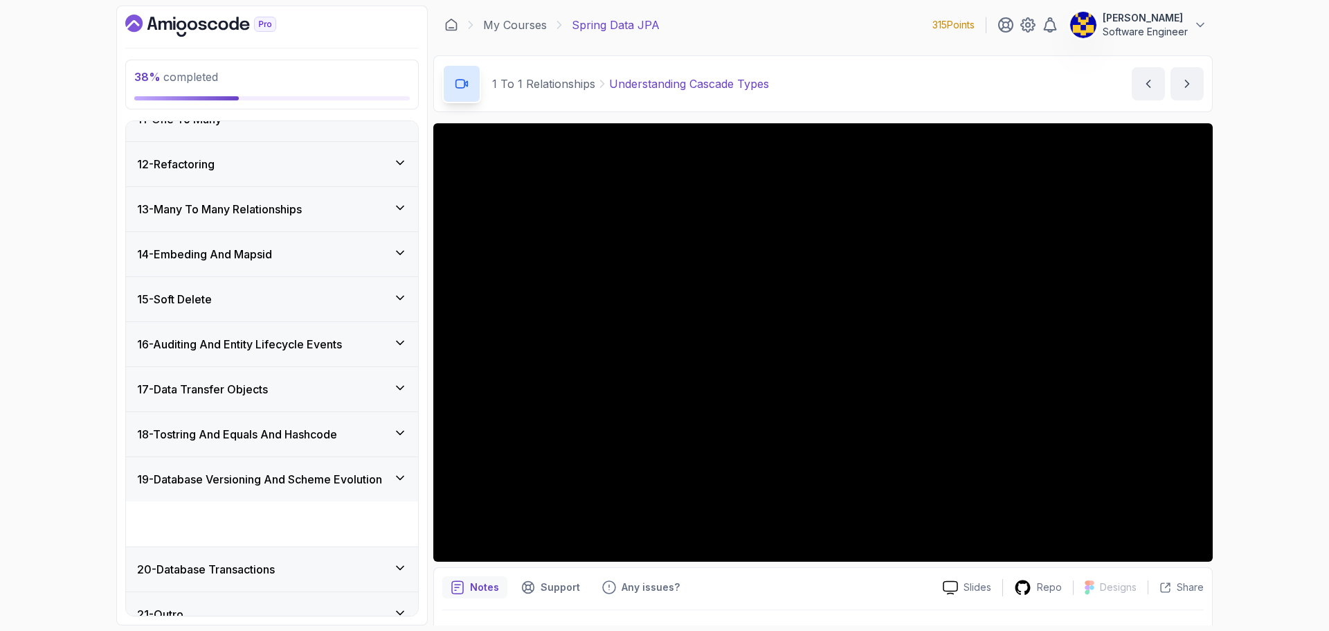
scroll to position [450, 0]
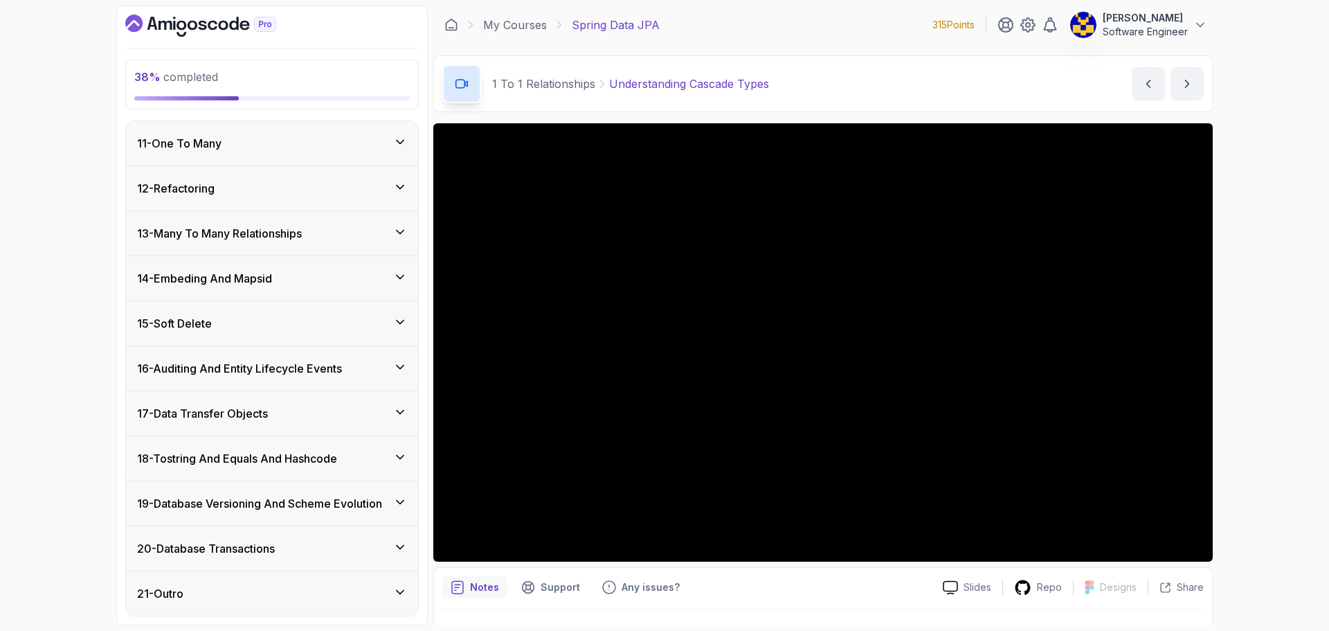
drag, startPoint x: 316, startPoint y: 541, endPoint x: 312, endPoint y: 514, distance: 27.4
click at [317, 541] on div "20 - Database Transactions" at bounding box center [272, 548] width 270 height 17
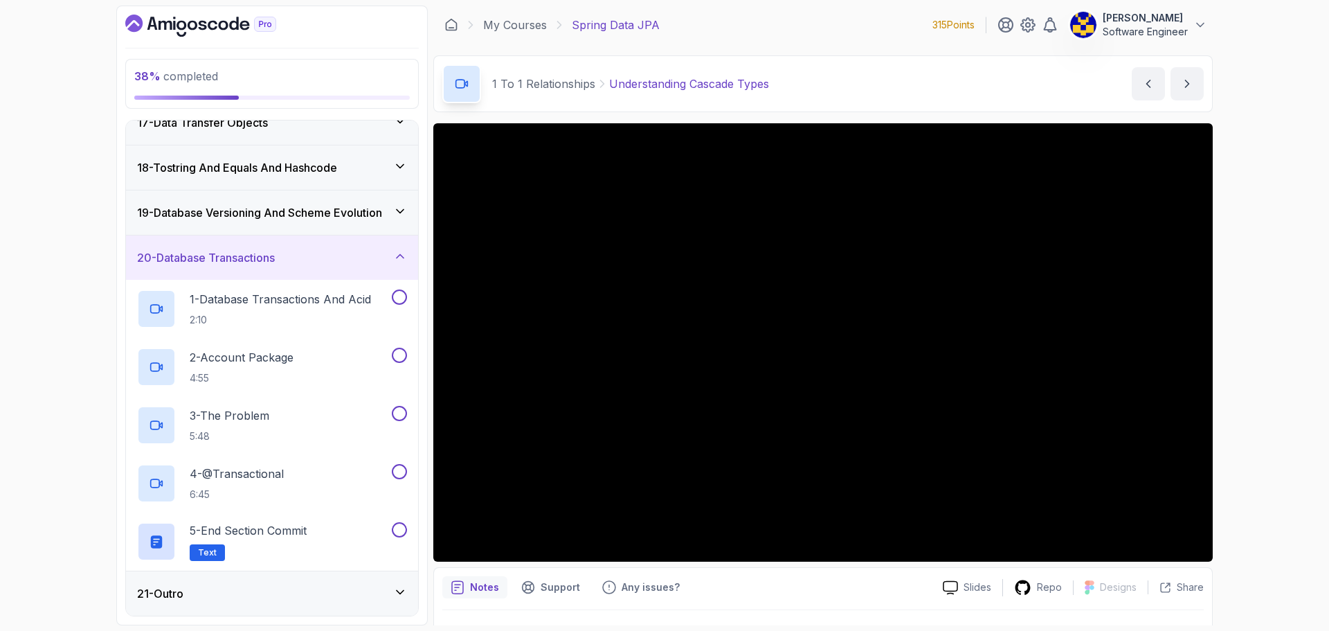
click at [285, 268] on div "20 - Database Transactions" at bounding box center [272, 257] width 292 height 44
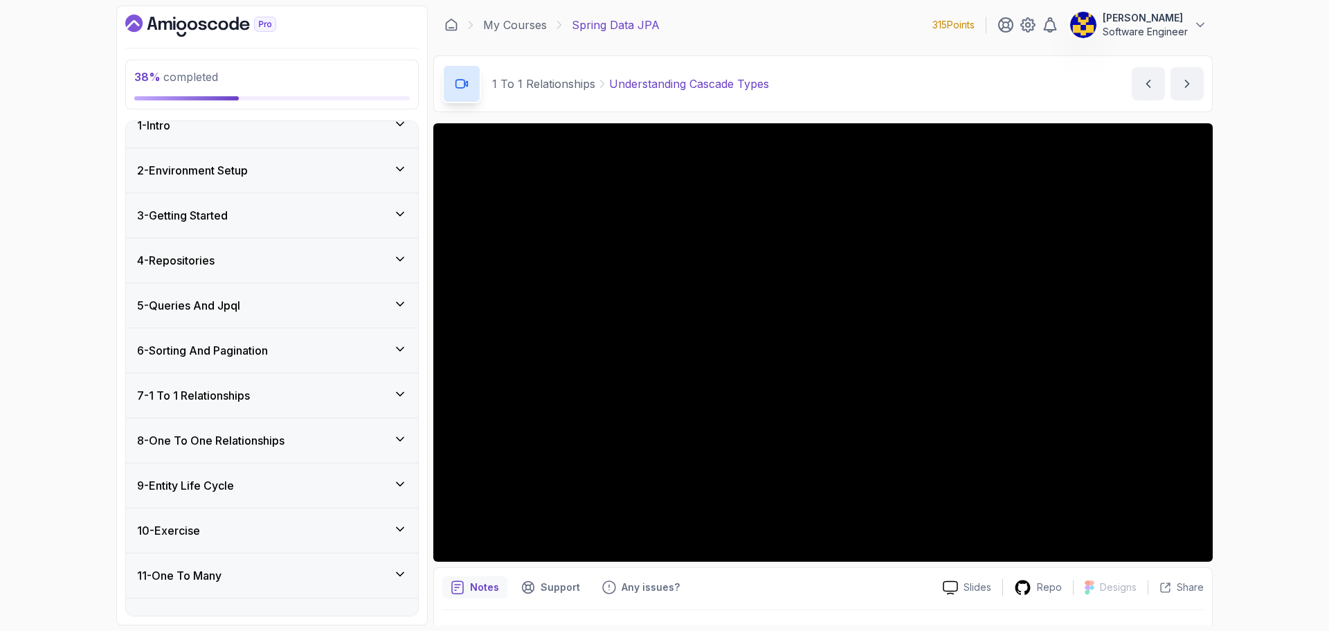
scroll to position [0, 0]
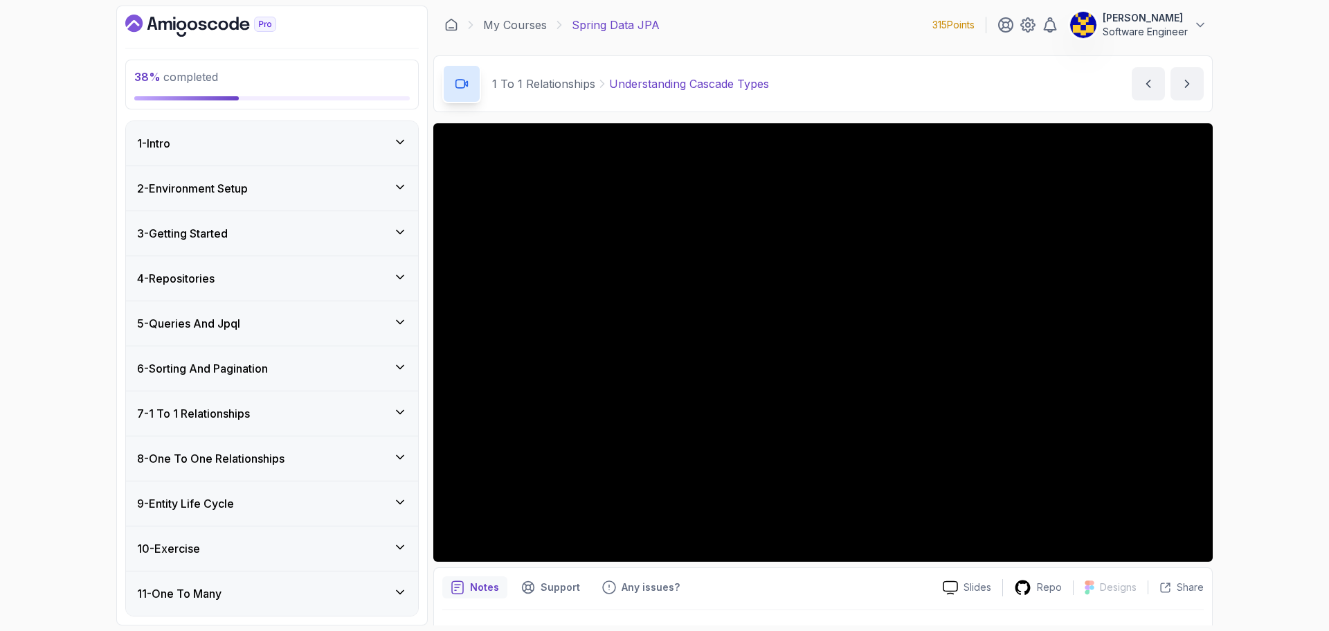
click at [274, 413] on div "7 - 1 To 1 Relationships" at bounding box center [272, 413] width 270 height 17
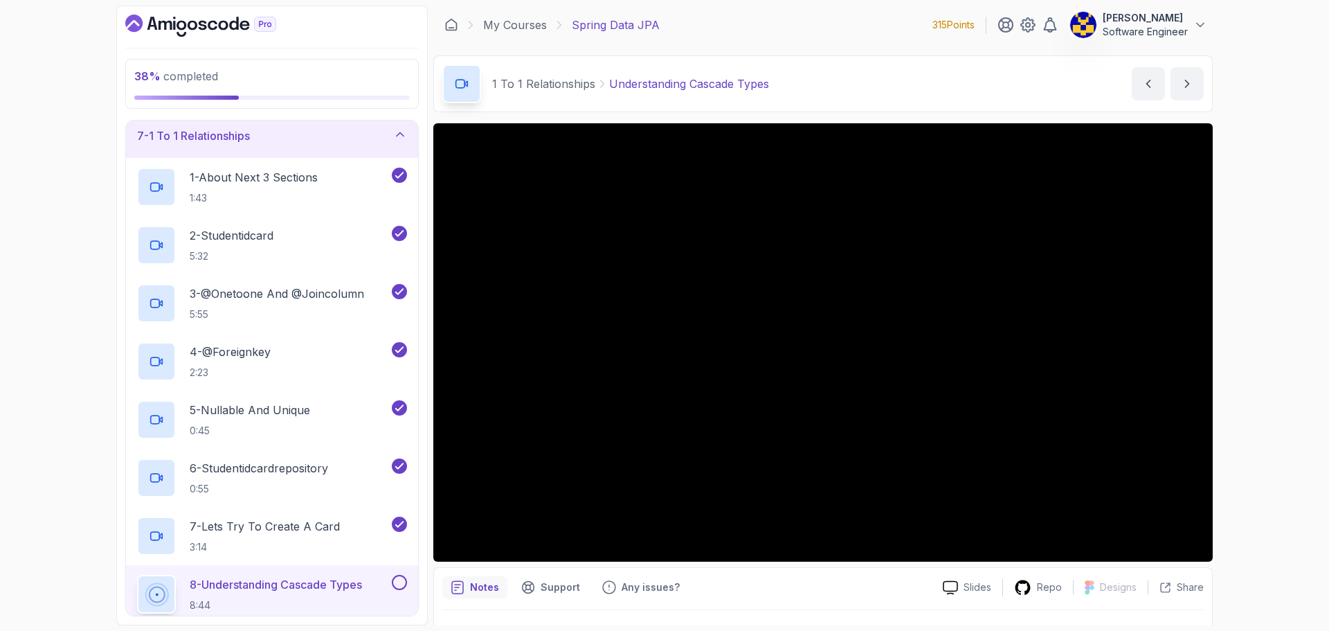
click at [70, 188] on div "38 % completed 1 - Intro 2 - Environment Setup 3 - Getting Started 4 - Reposito…" at bounding box center [664, 315] width 1329 height 631
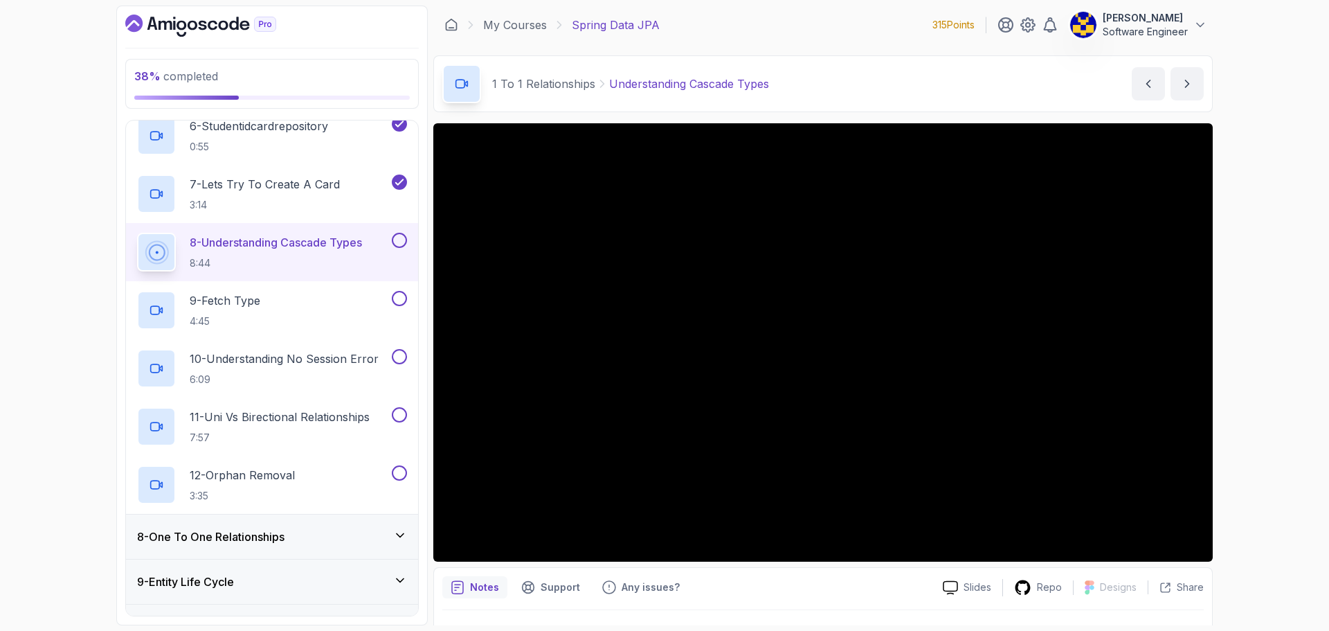
scroll to position [623, 0]
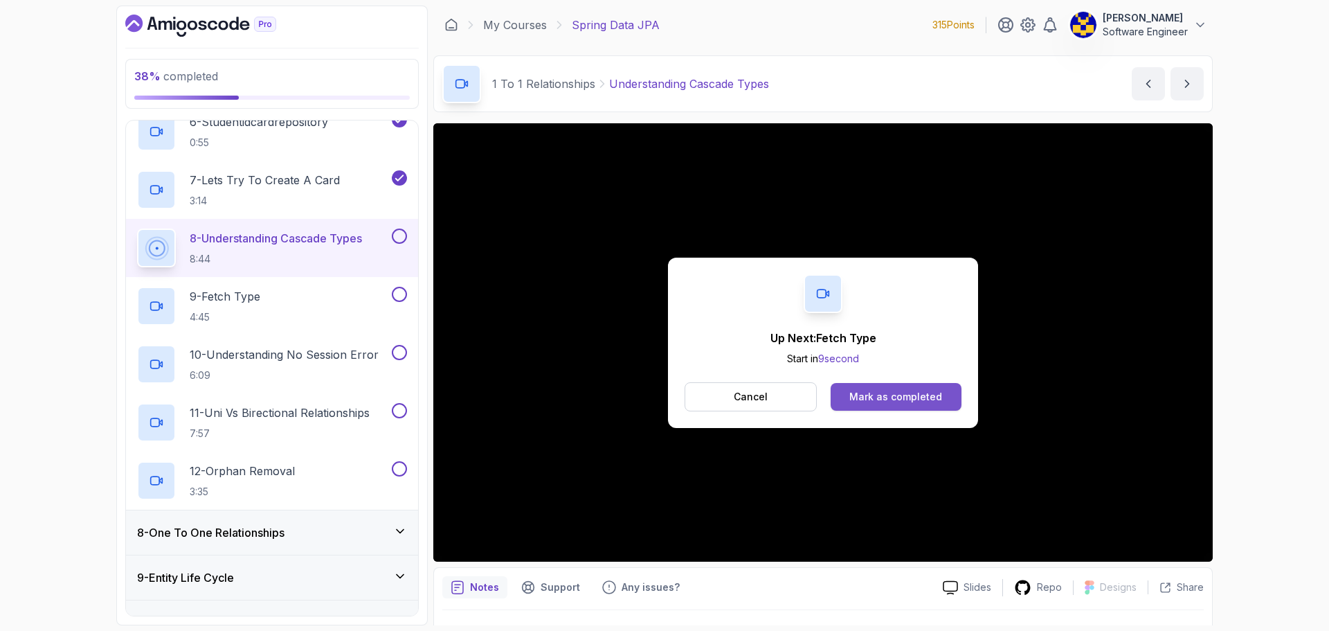
click at [949, 404] on button "Mark as completed" at bounding box center [896, 397] width 131 height 28
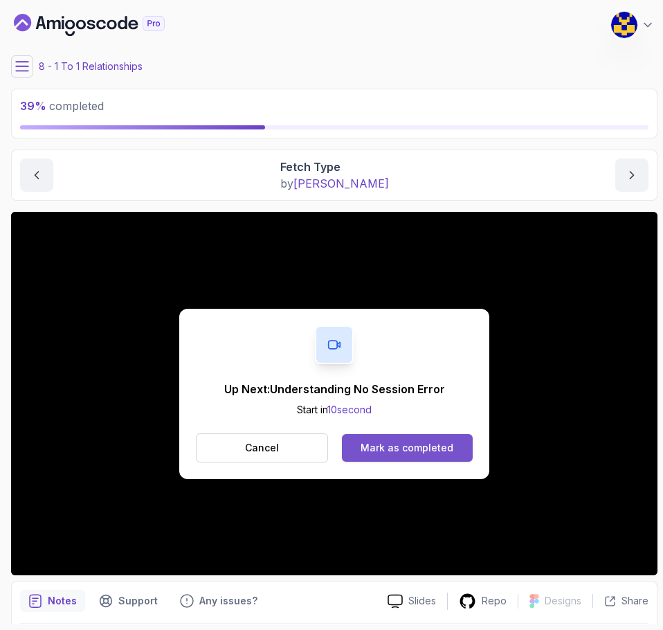
click at [453, 439] on button "Mark as completed" at bounding box center [407, 448] width 131 height 28
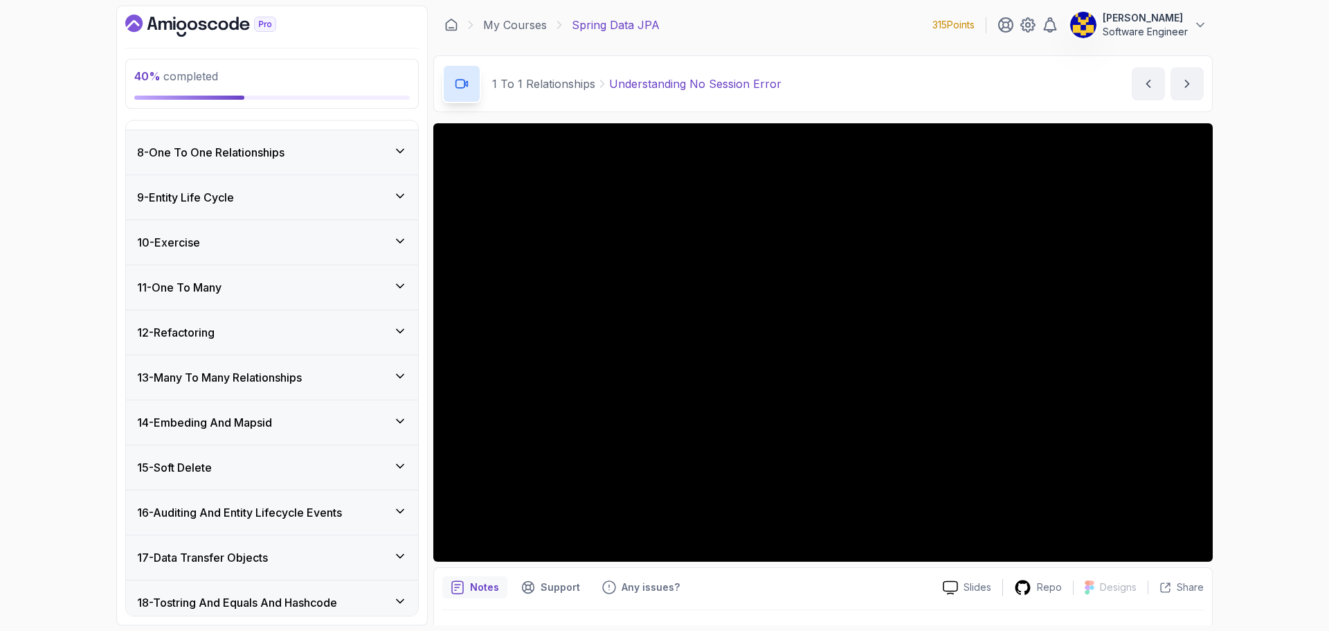
scroll to position [1039, 0]
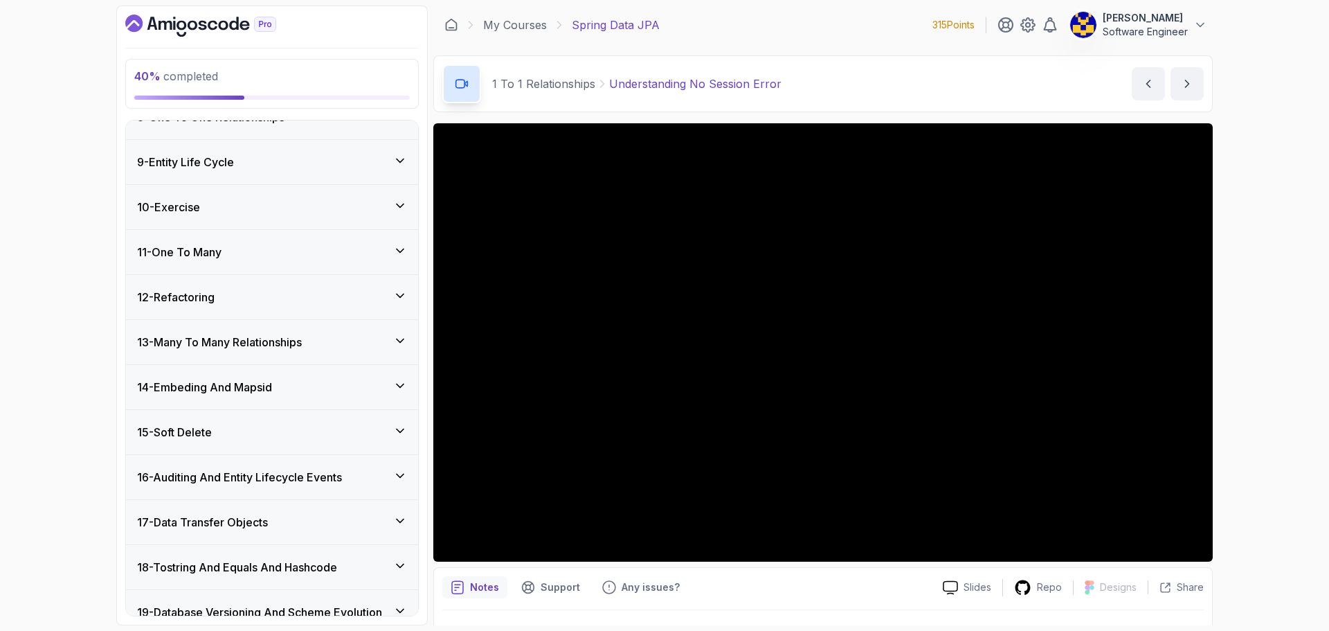
click at [279, 166] on div "9 - Entity Life Cycle" at bounding box center [272, 162] width 270 height 17
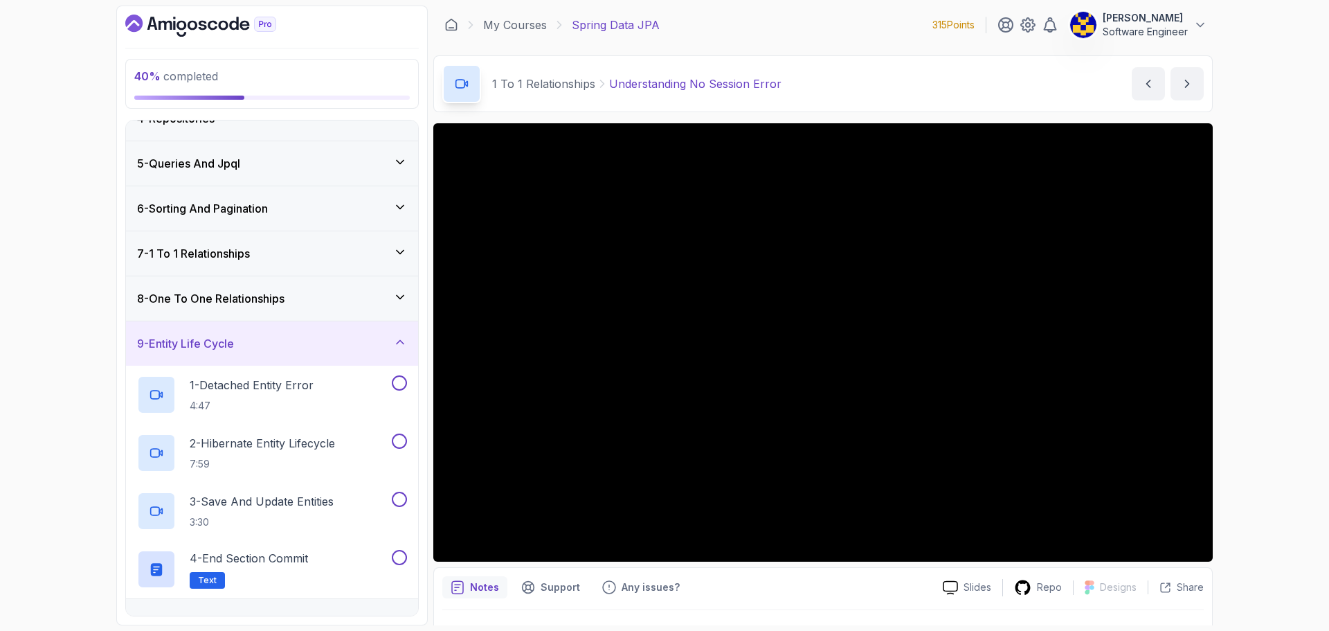
scroll to position [133, 0]
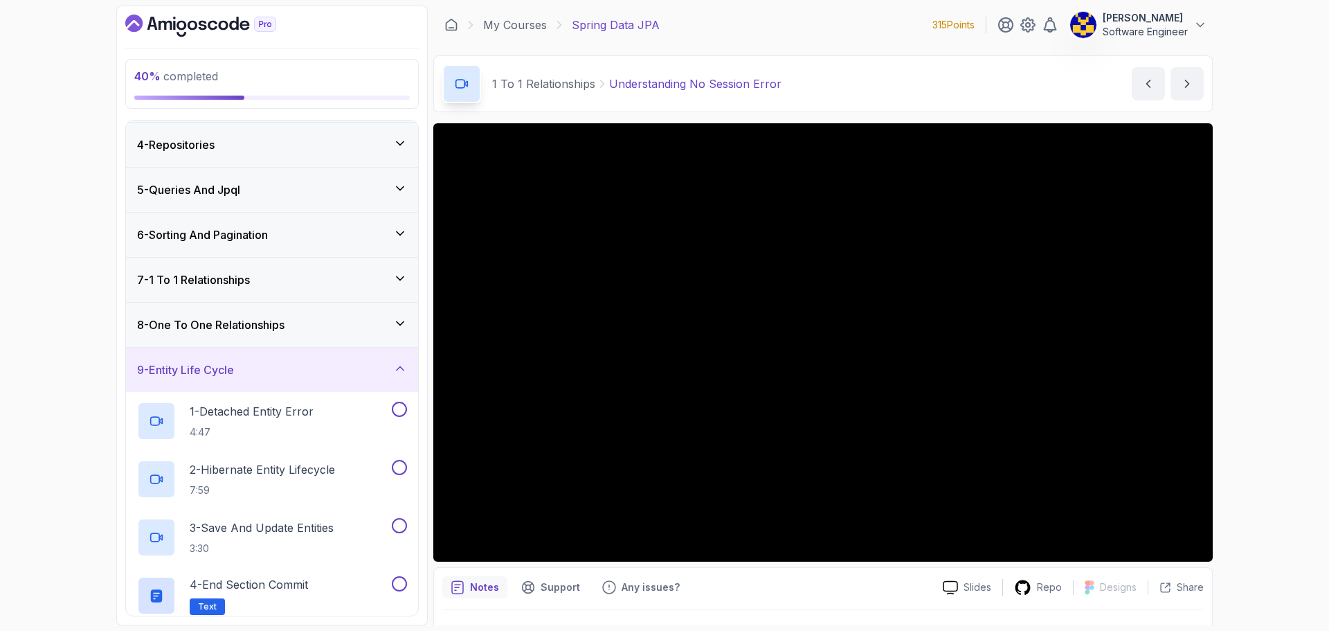
click at [291, 360] on div "9 - Entity Life Cycle" at bounding box center [272, 370] width 292 height 44
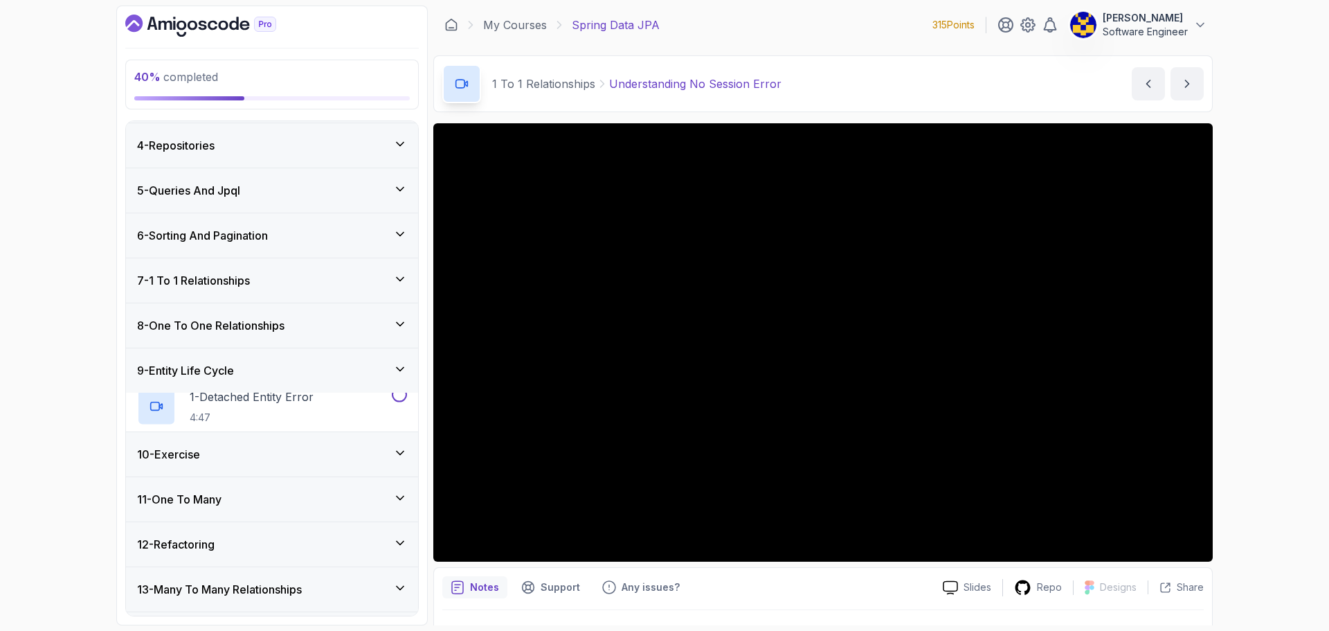
click at [280, 325] on h3 "8 - One To One Relationships" at bounding box center [210, 325] width 147 height 17
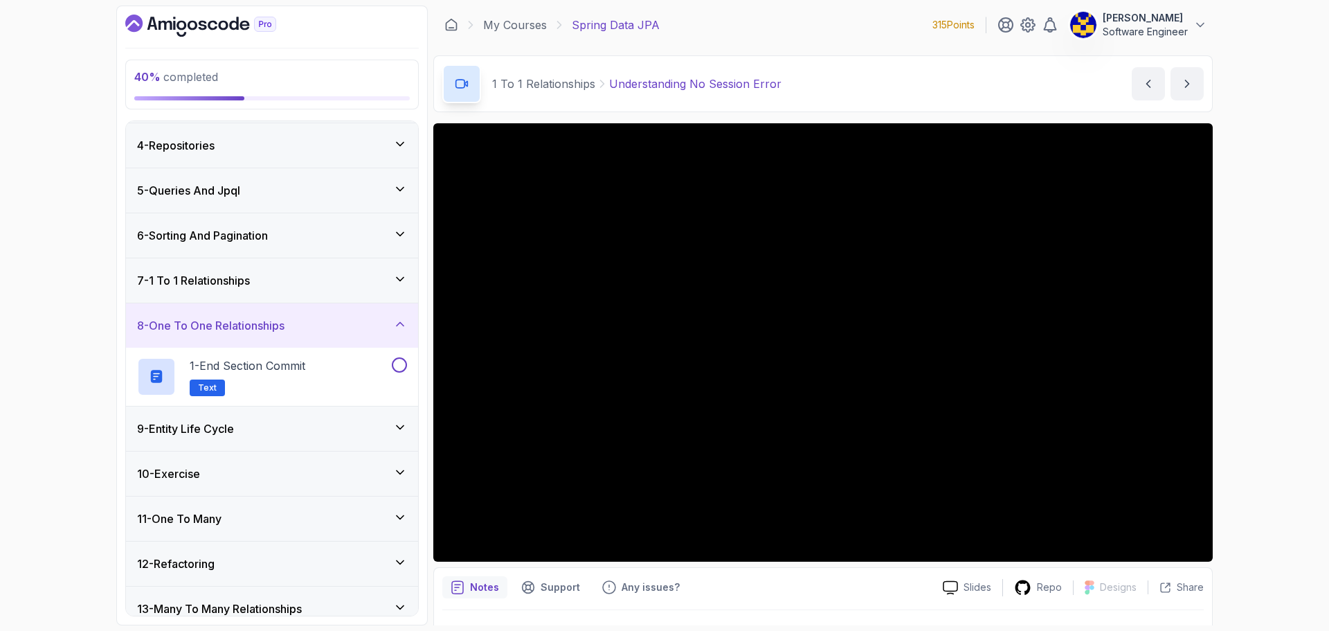
click at [280, 325] on h3 "8 - One To One Relationships" at bounding box center [210, 325] width 147 height 17
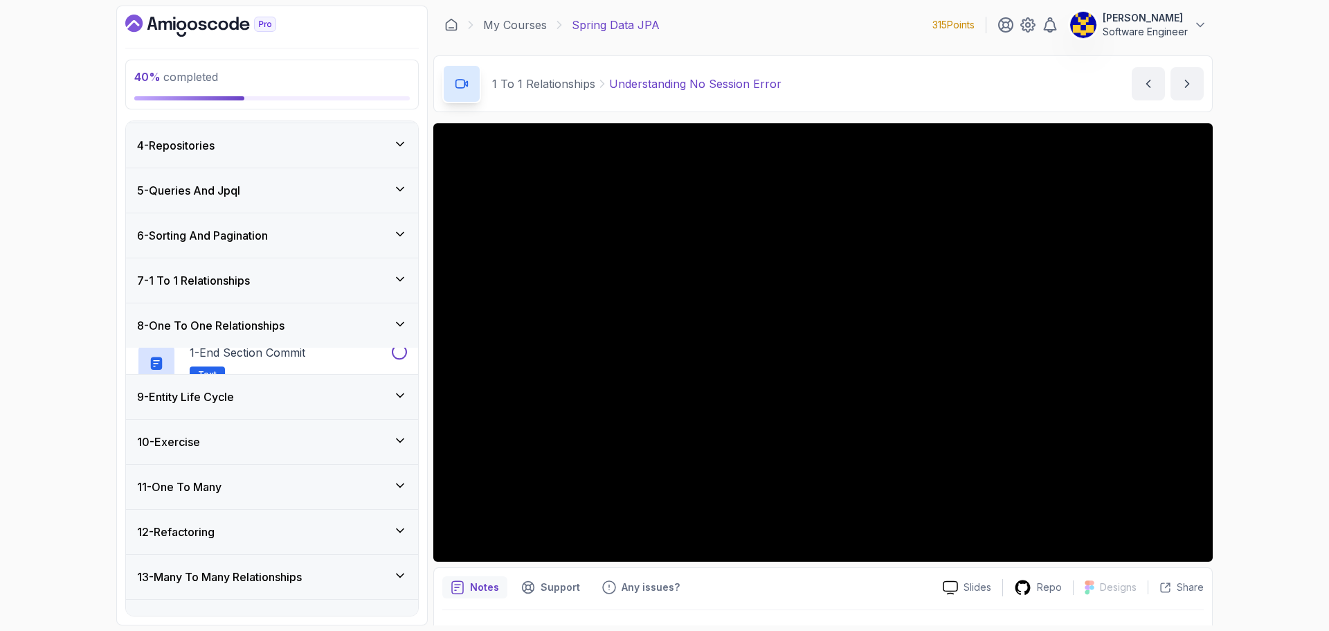
click at [284, 287] on div "7 - 1 To 1 Relationships" at bounding box center [272, 280] width 270 height 17
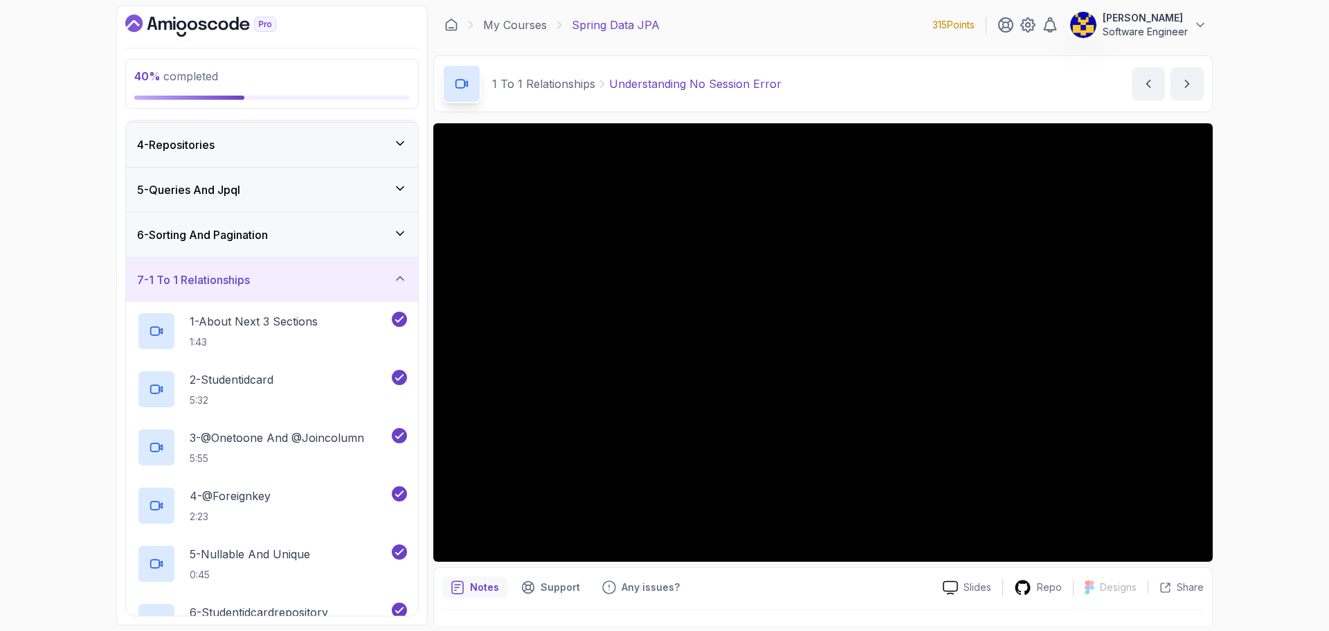
click at [332, 278] on div "7 - 1 To 1 Relationships" at bounding box center [272, 279] width 270 height 17
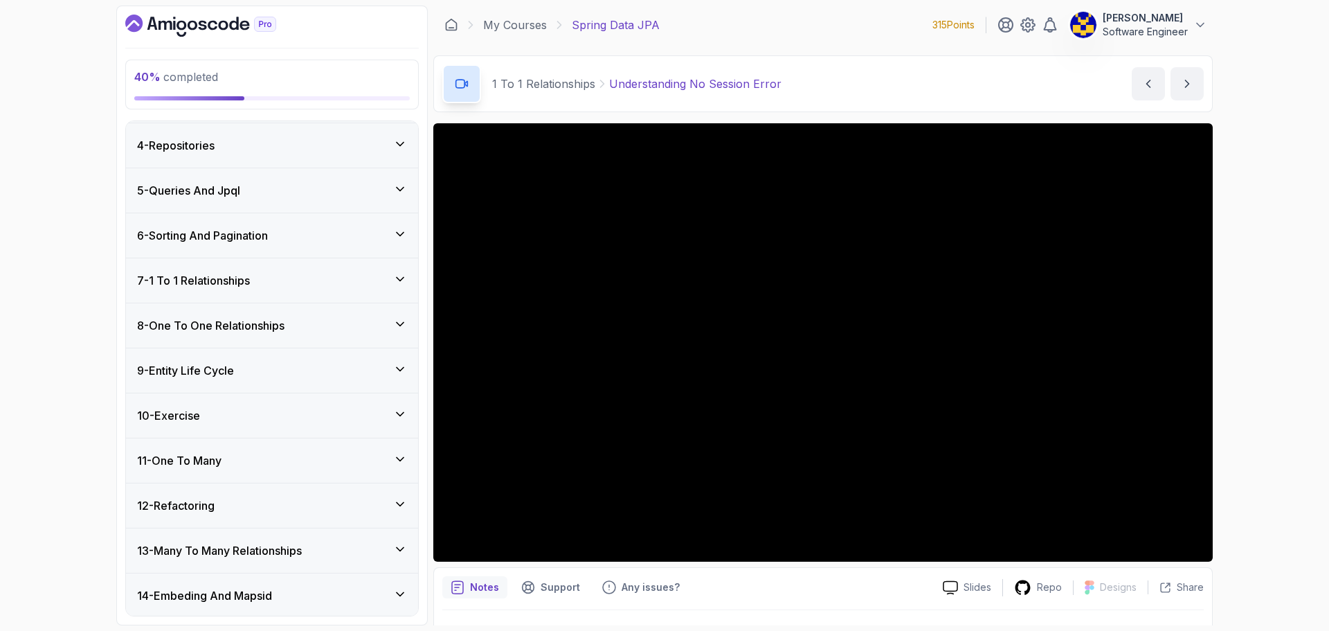
click at [329, 365] on div "9 - Entity Life Cycle" at bounding box center [272, 370] width 270 height 17
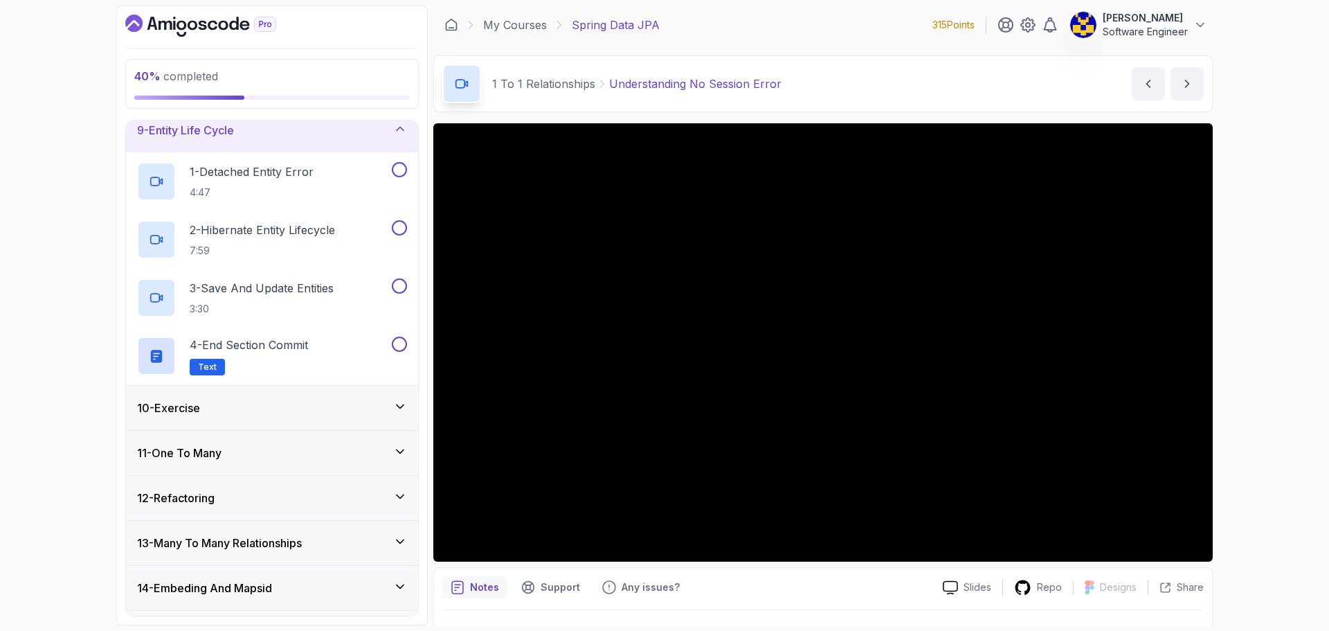
scroll to position [271, 0]
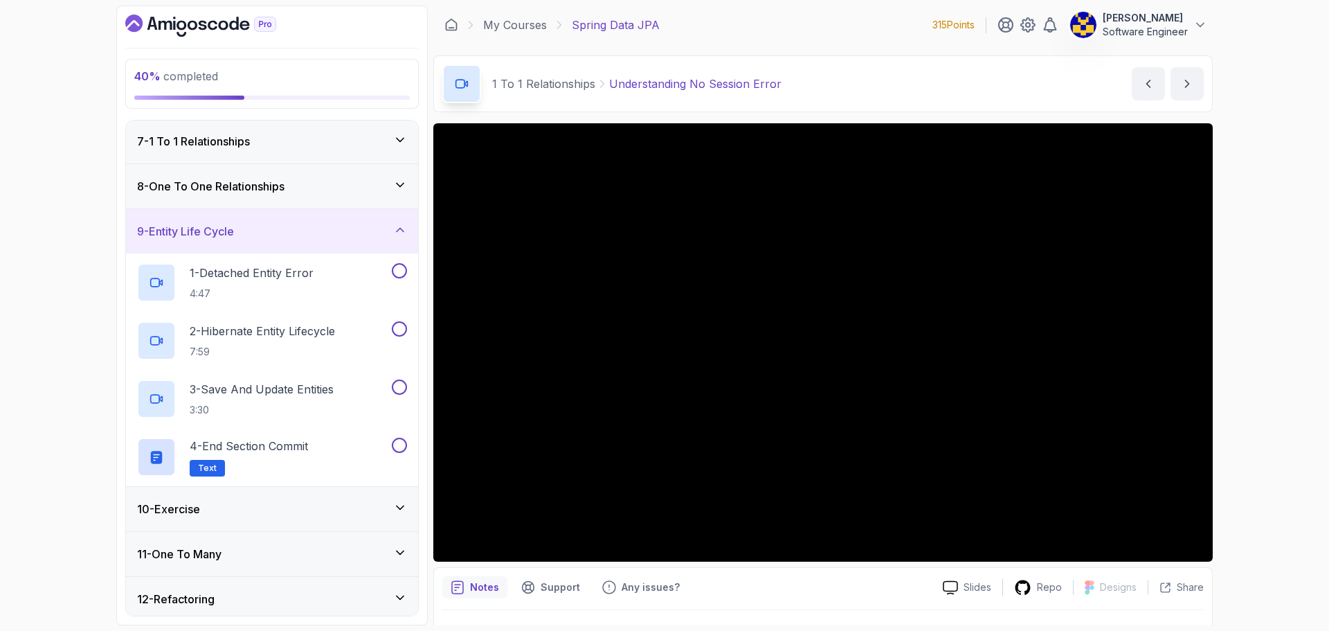
click at [293, 234] on div "9 - Entity Life Cycle" at bounding box center [272, 231] width 270 height 17
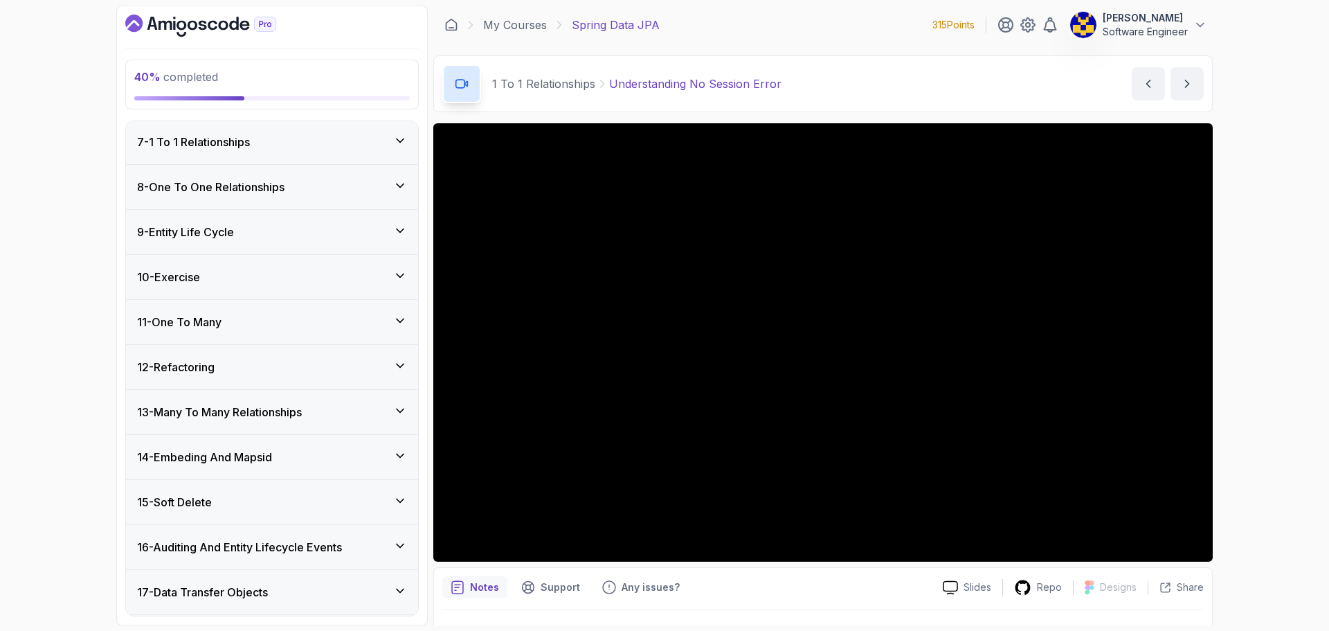
click at [282, 291] on div "10 - Exercise" at bounding box center [272, 277] width 292 height 44
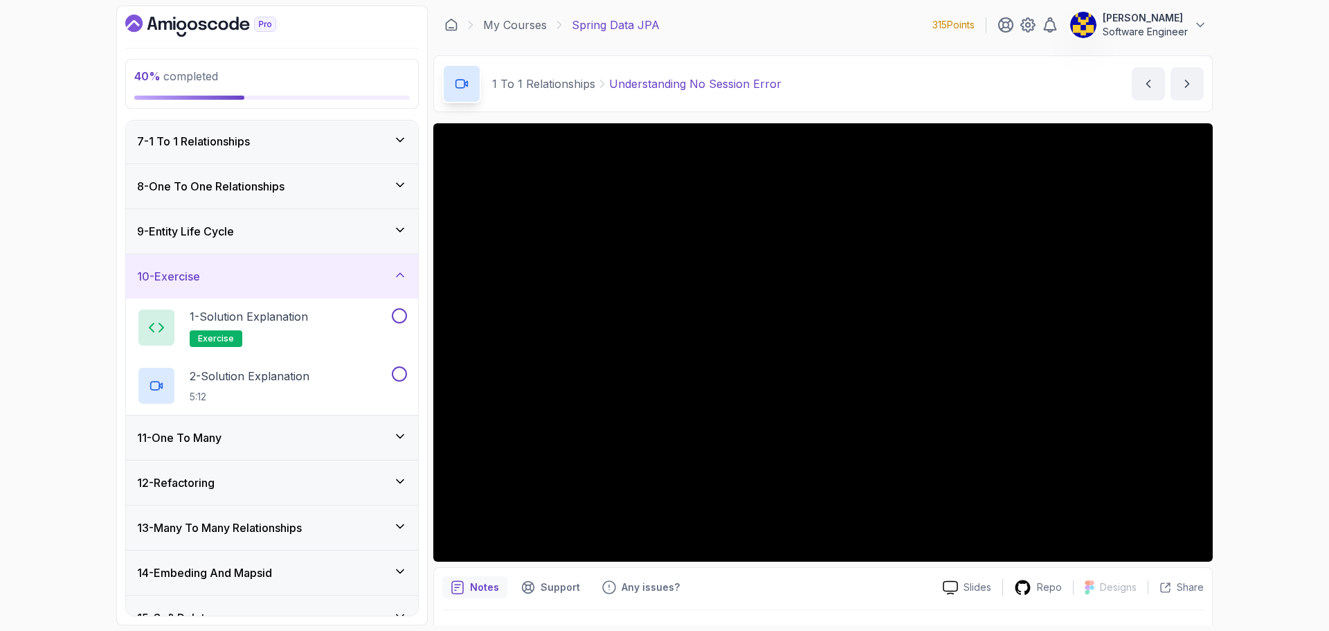
click at [282, 291] on div "10 - Exercise" at bounding box center [272, 276] width 292 height 44
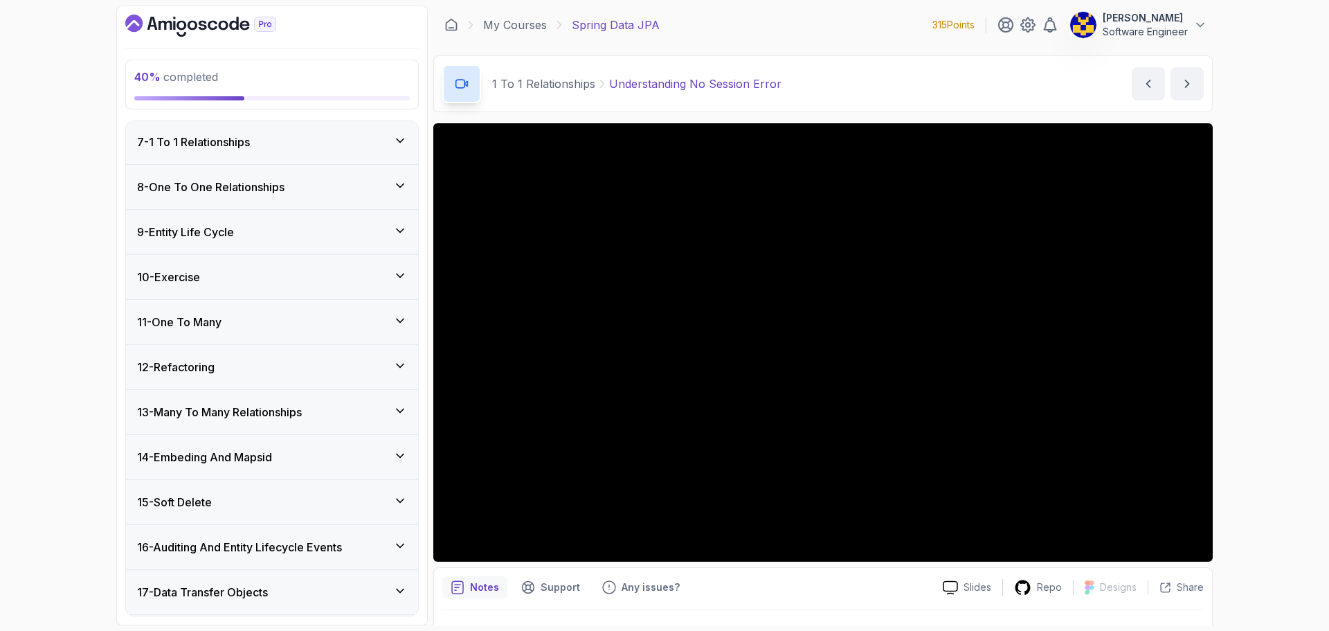
click at [278, 332] on div "11 - One To Many" at bounding box center [272, 322] width 292 height 44
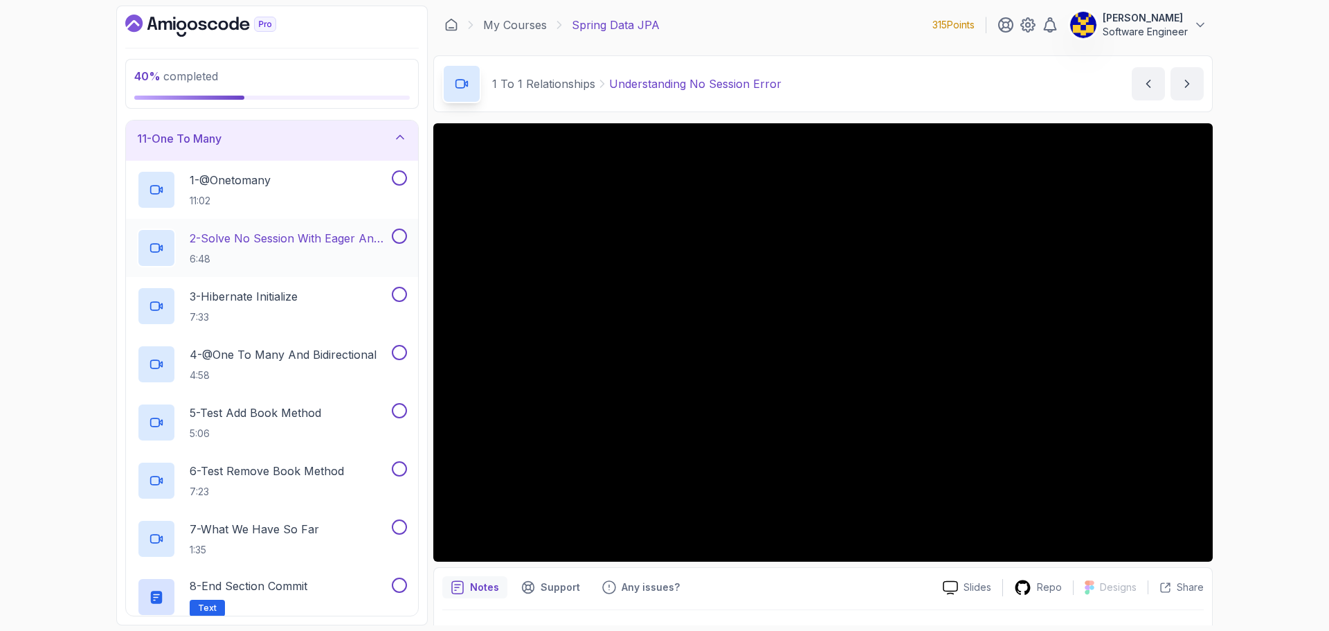
scroll to position [410, 0]
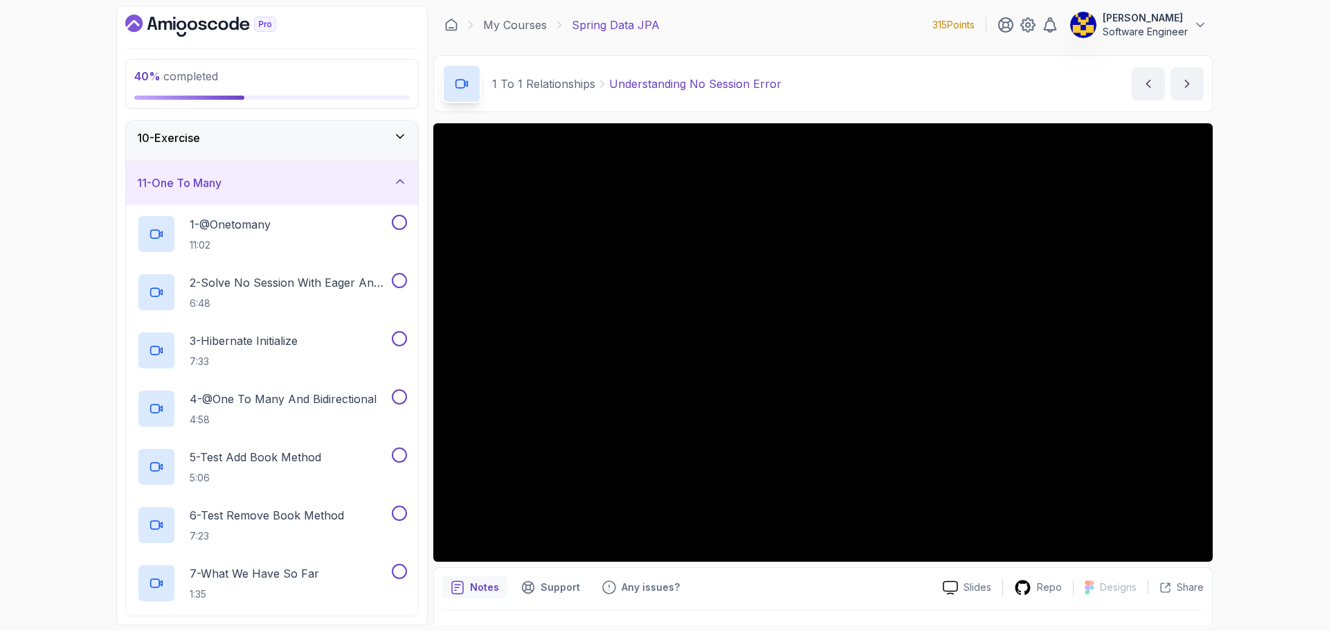
click at [299, 186] on div "11 - One To Many" at bounding box center [272, 182] width 270 height 17
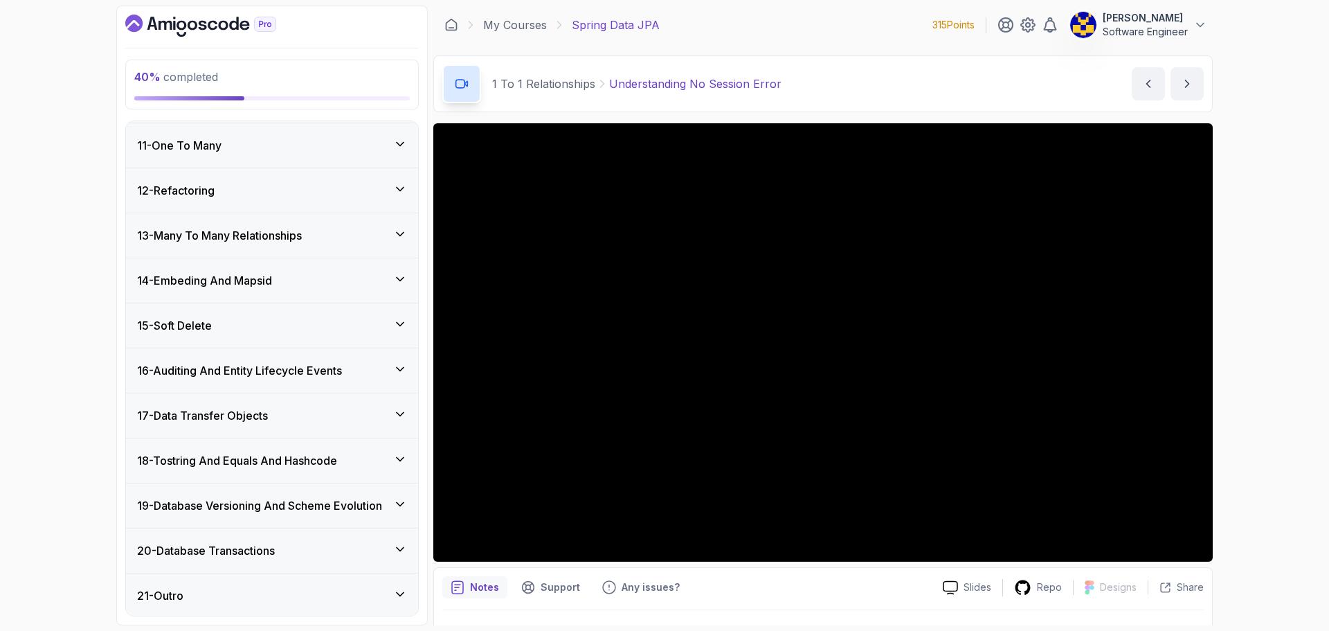
scroll to position [450, 0]
click at [352, 582] on div "21 - Outro" at bounding box center [272, 593] width 292 height 44
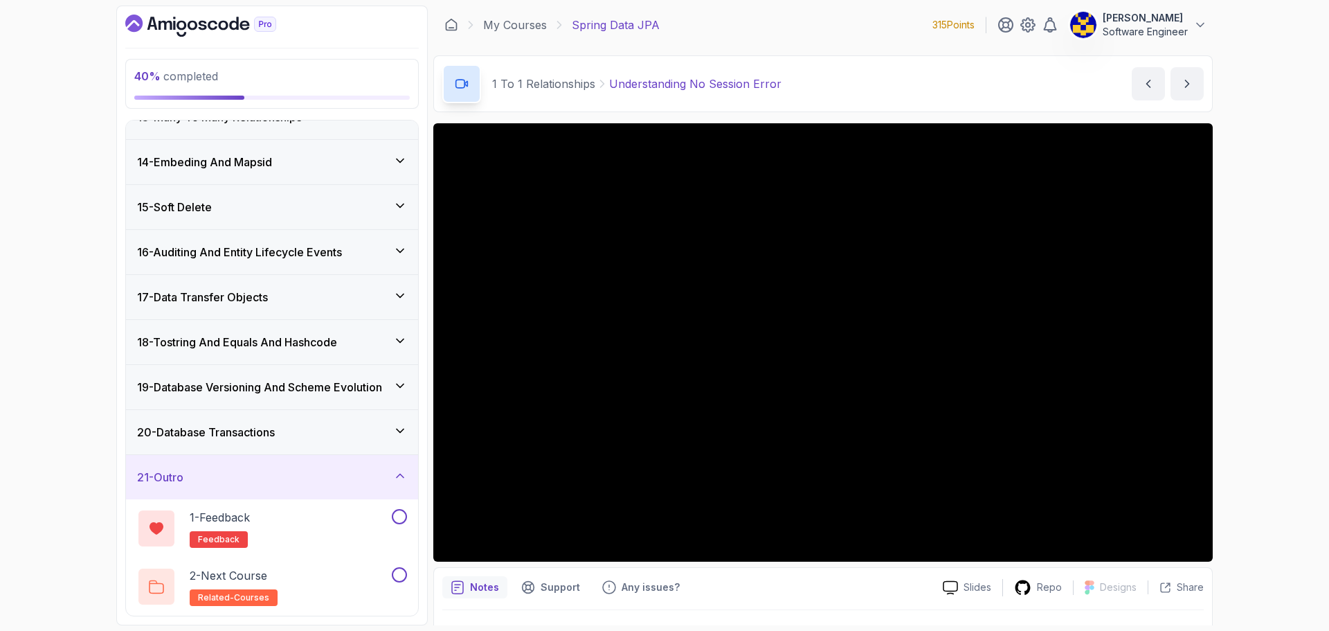
click at [289, 471] on div "21 - Outro" at bounding box center [272, 477] width 270 height 17
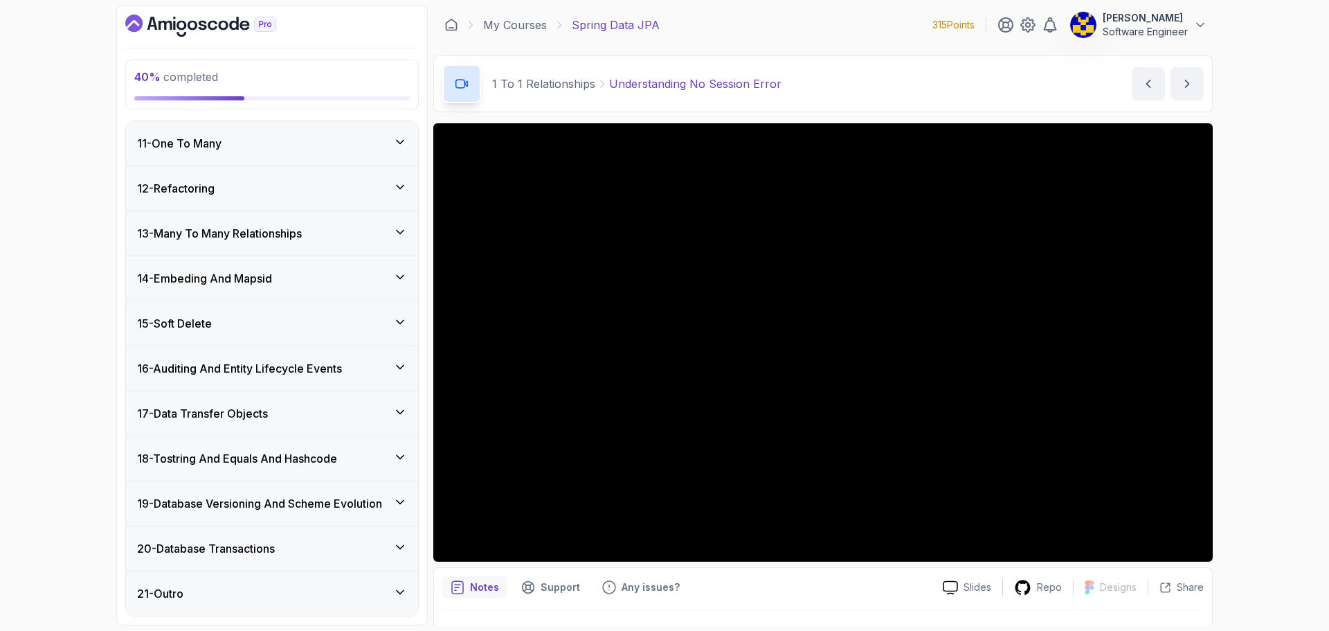
drag, startPoint x: 270, startPoint y: 553, endPoint x: 274, endPoint y: 547, distance: 7.5
click at [271, 553] on h3 "20 - Database Transactions" at bounding box center [206, 548] width 138 height 17
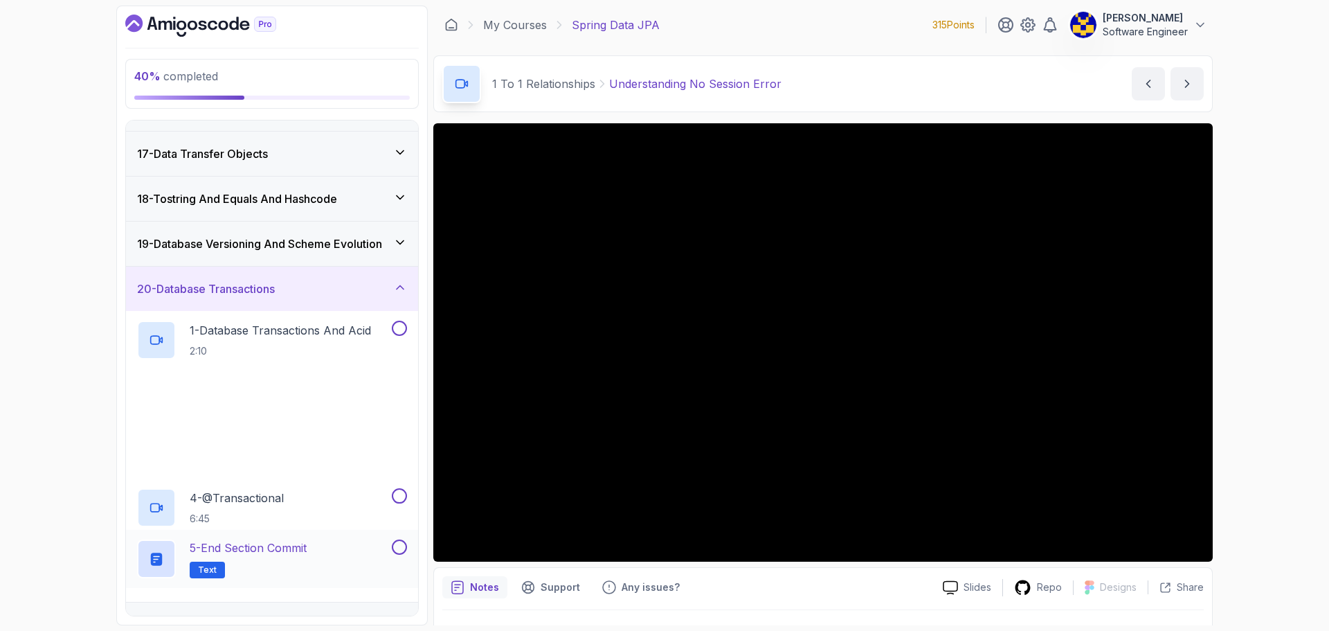
scroll to position [740, 0]
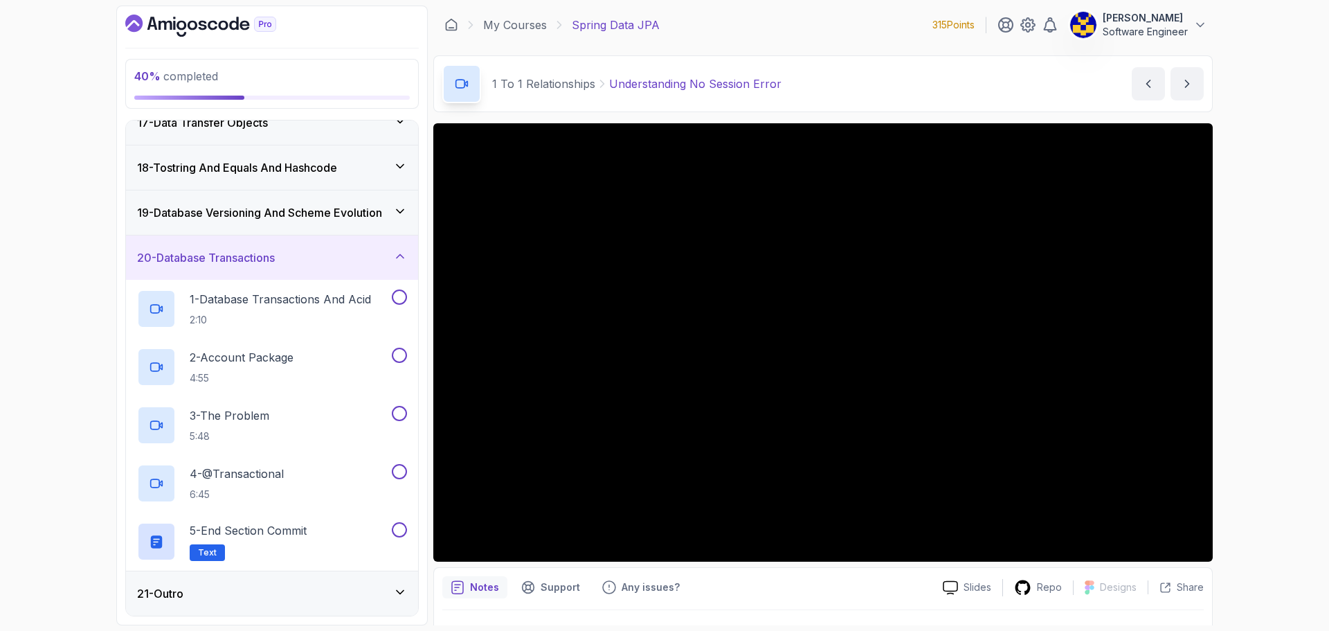
click at [296, 252] on div "20 - Database Transactions" at bounding box center [272, 257] width 270 height 17
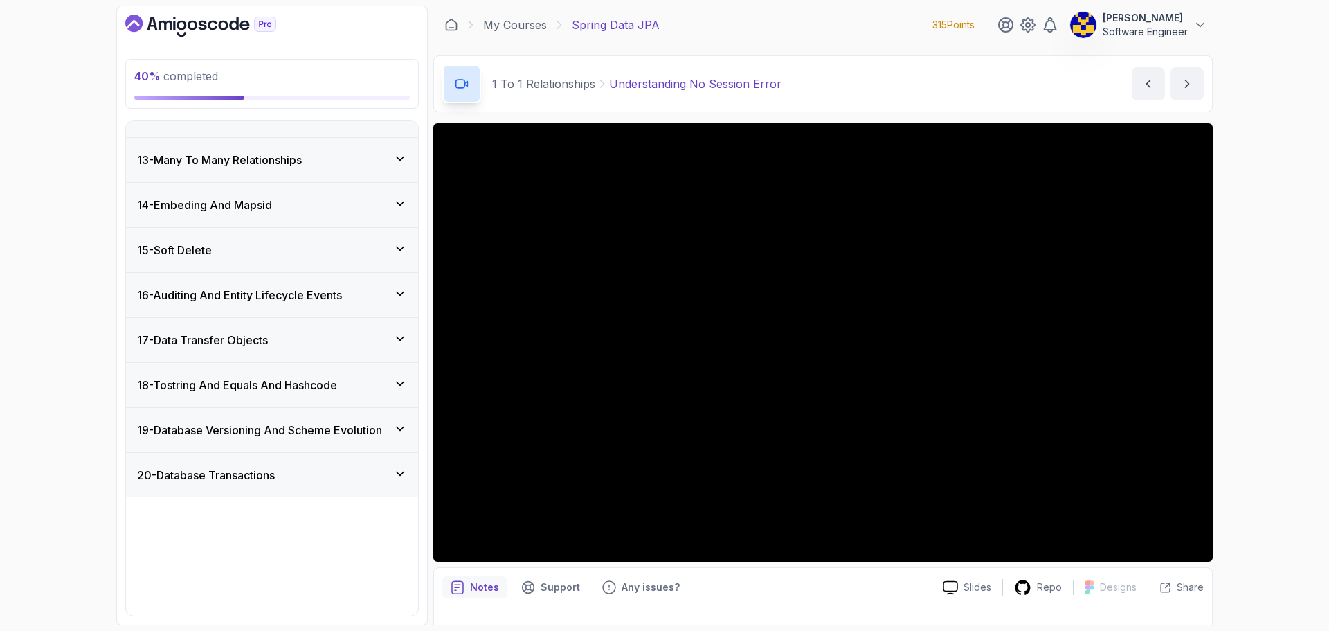
scroll to position [450, 0]
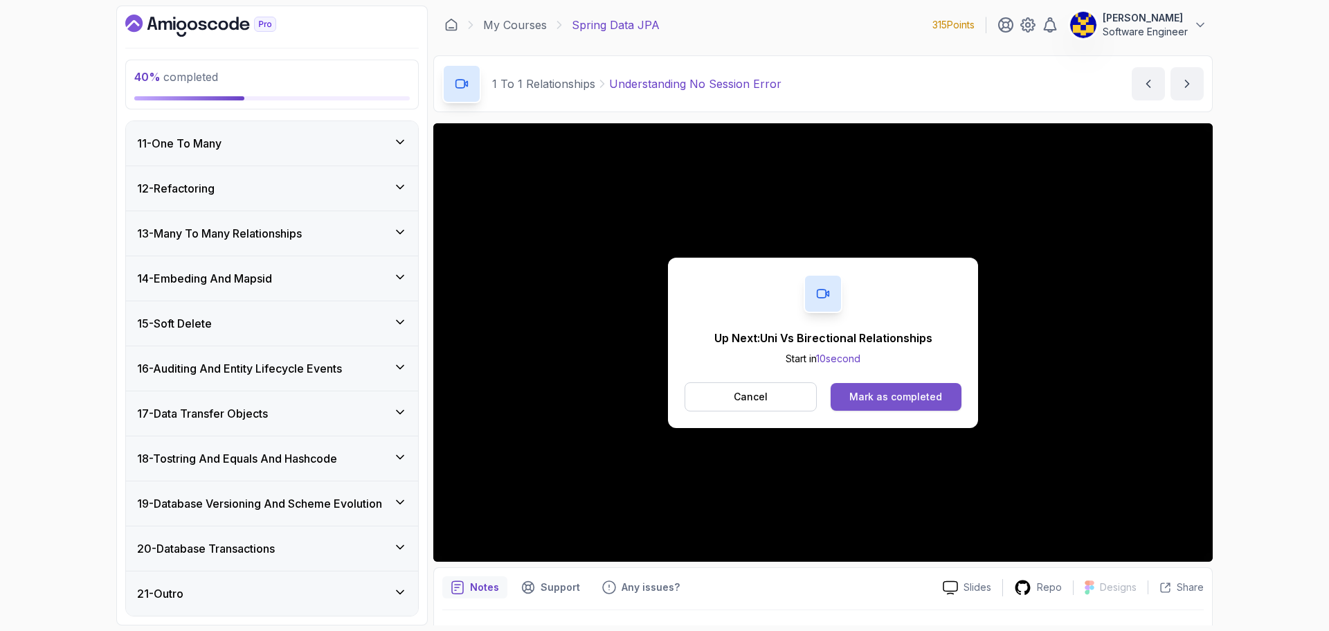
click at [908, 390] on div "Mark as completed" at bounding box center [896, 397] width 93 height 14
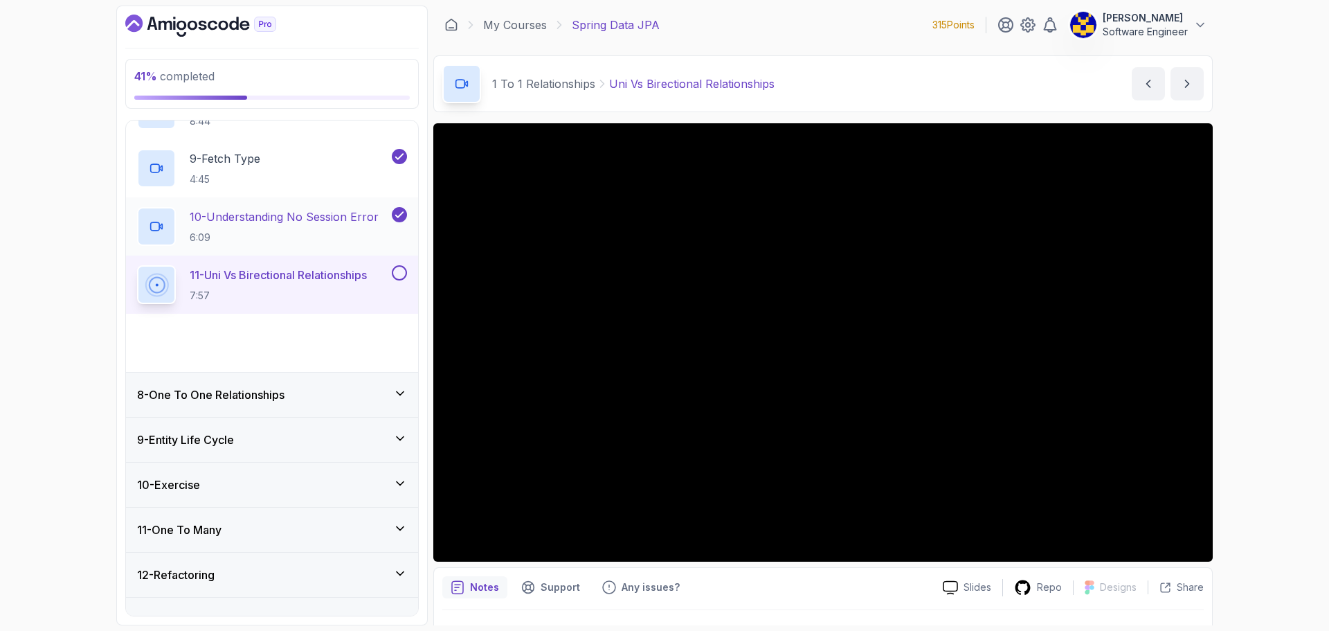
scroll to position [663, 0]
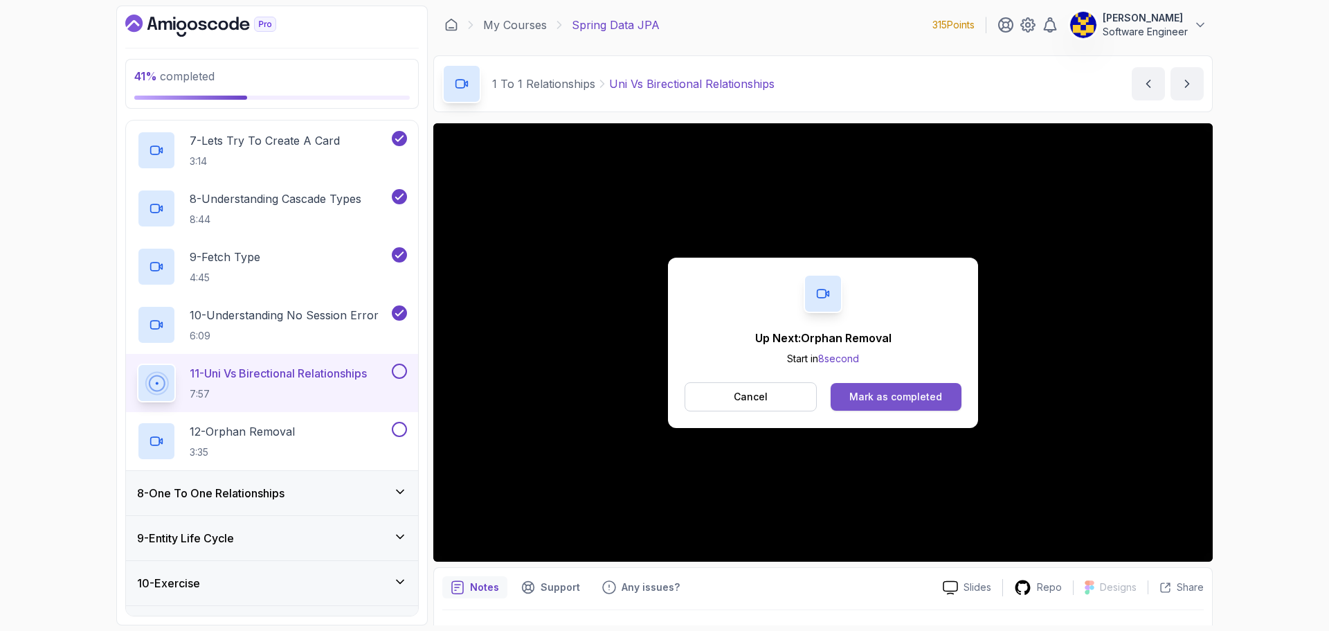
click at [891, 394] on div "Mark as completed" at bounding box center [896, 397] width 93 height 14
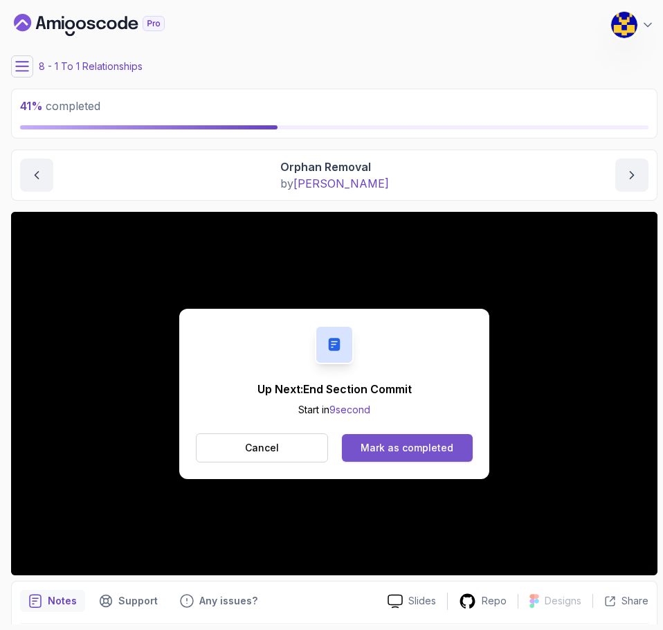
click at [412, 451] on div "Mark as completed" at bounding box center [407, 448] width 93 height 14
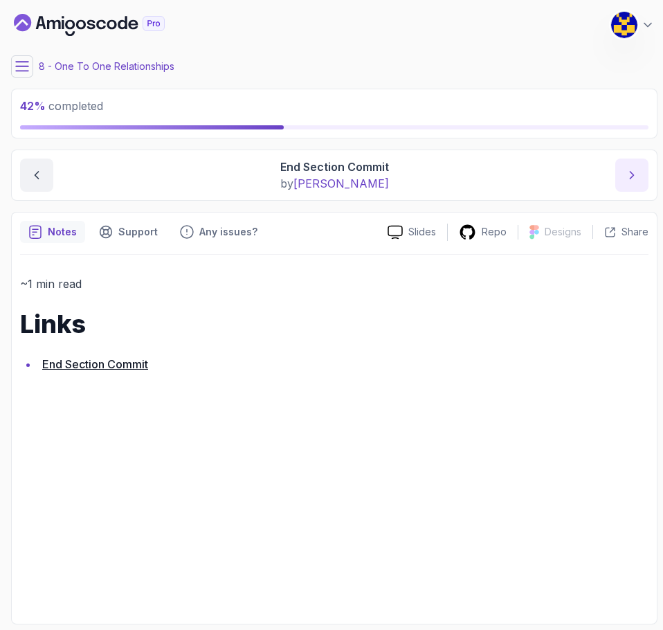
click at [633, 168] on icon "next content" at bounding box center [632, 175] width 14 height 14
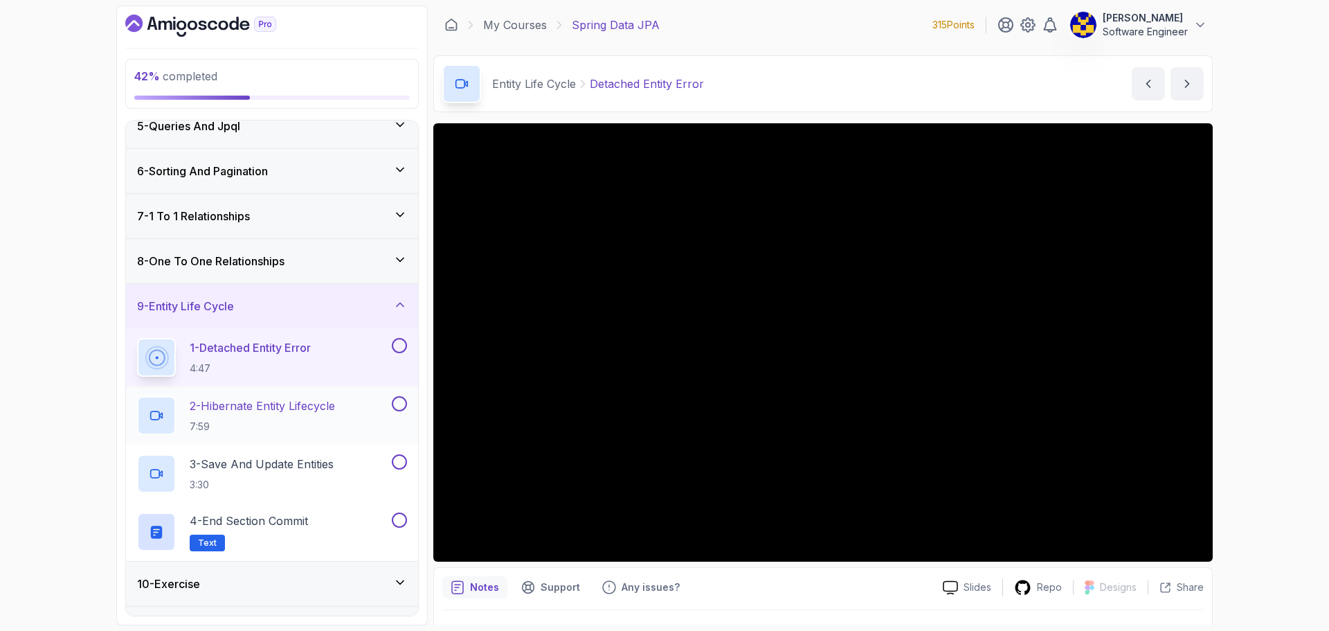
scroll to position [178, 0]
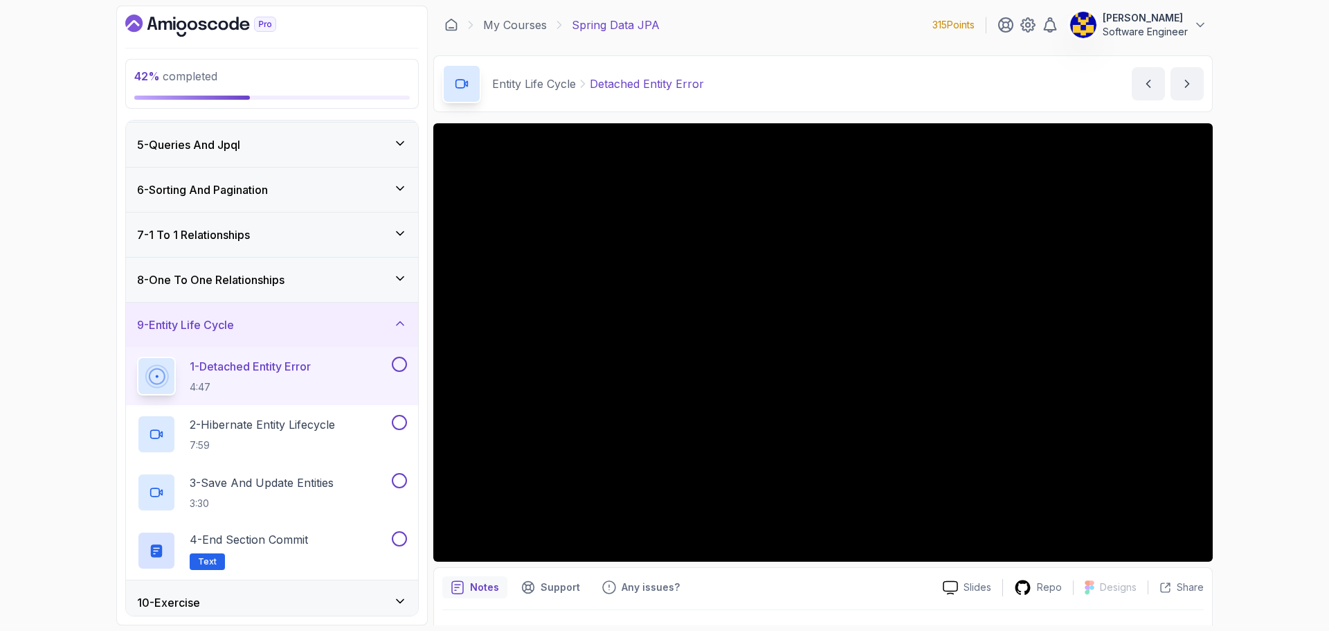
click at [332, 288] on div "8 - One To One Relationships" at bounding box center [272, 279] width 270 height 17
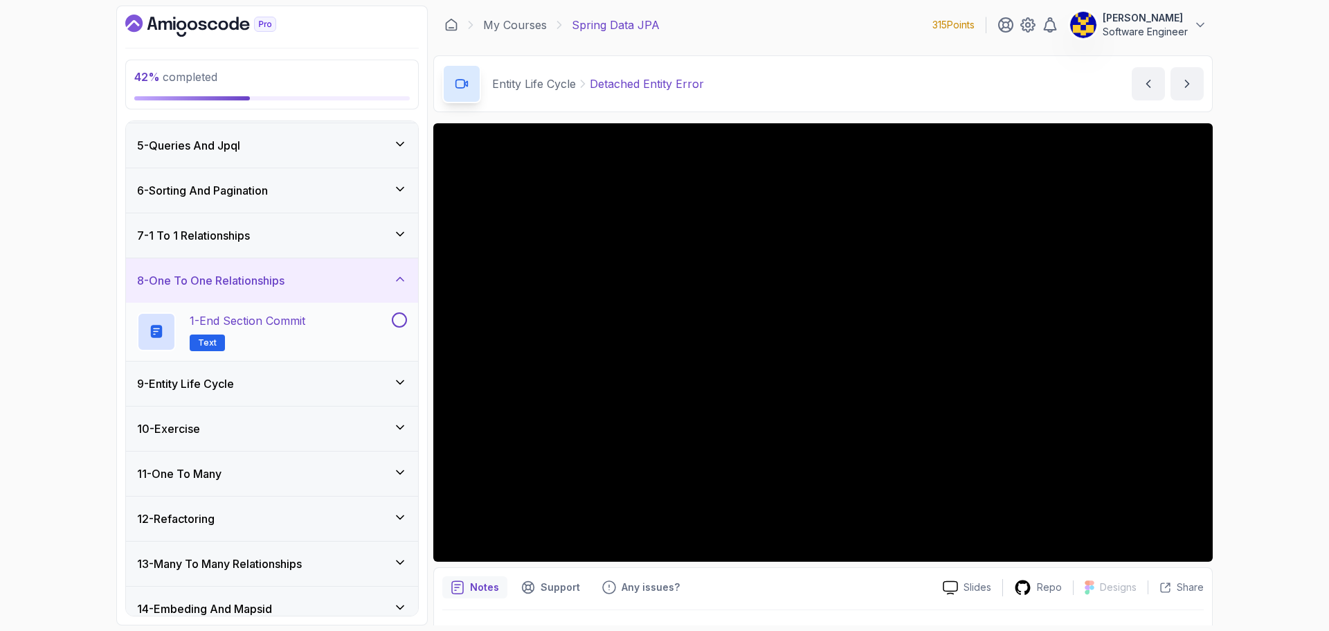
click at [395, 317] on button at bounding box center [399, 319] width 15 height 15
click at [325, 282] on div "8 - One To One Relationships" at bounding box center [272, 280] width 270 height 17
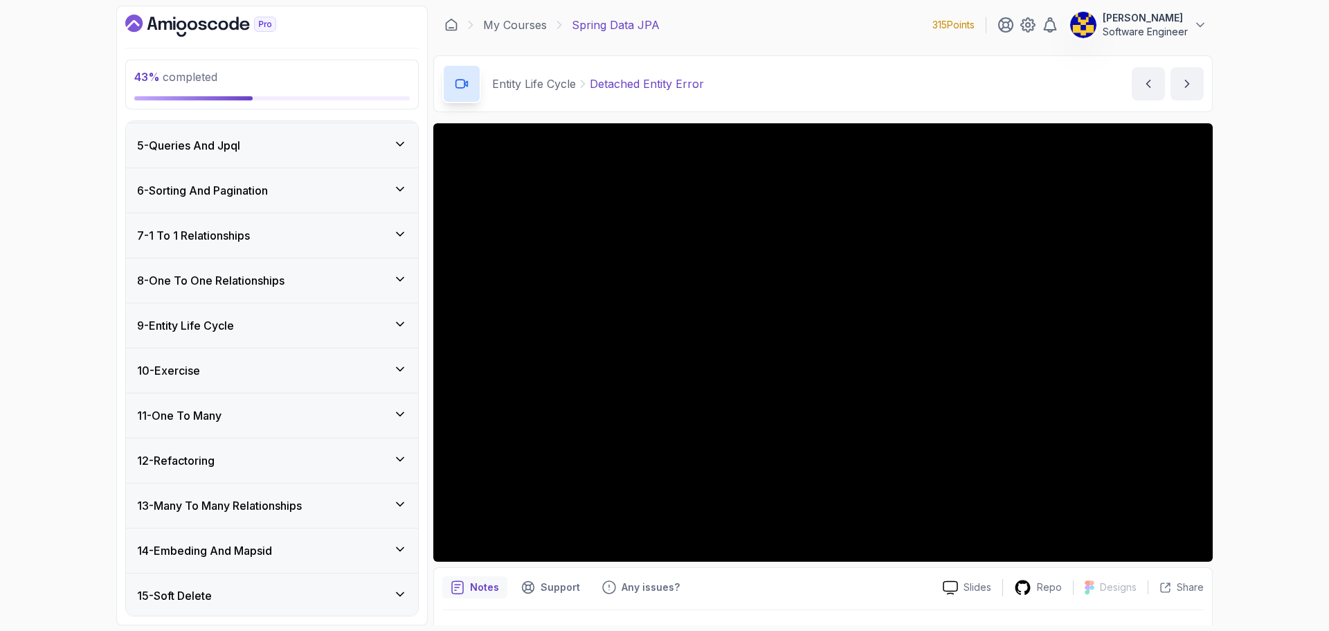
click at [244, 339] on div "9 - Entity Life Cycle" at bounding box center [272, 325] width 292 height 44
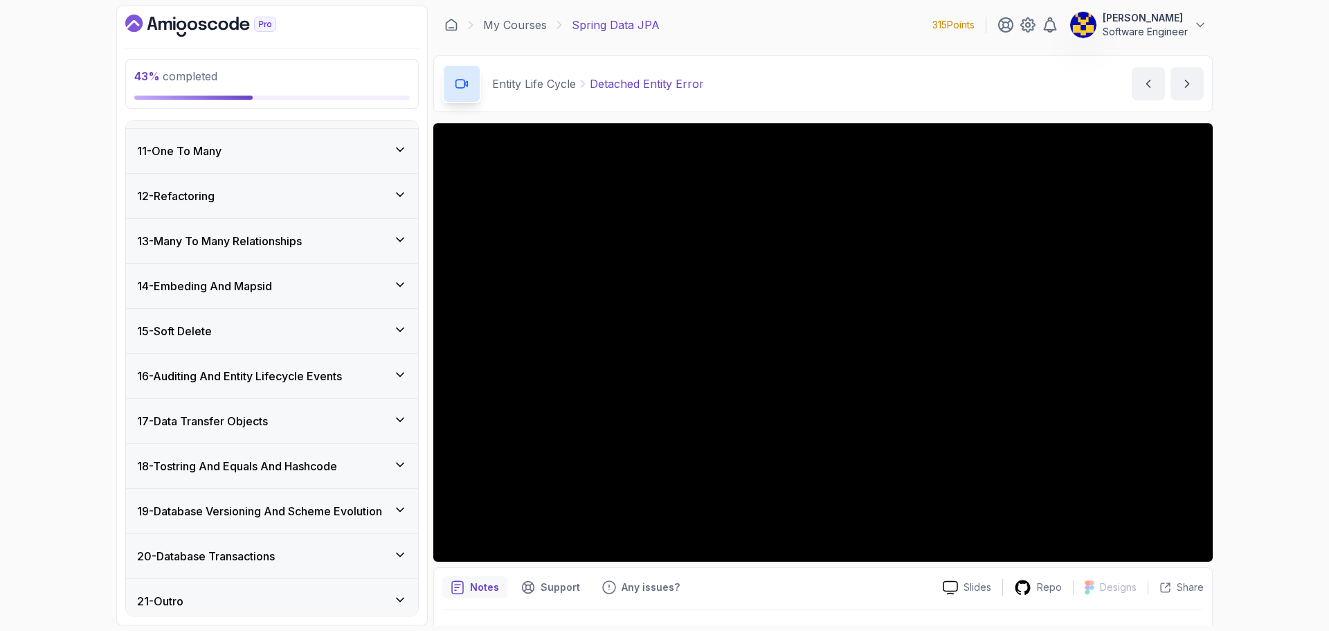
scroll to position [682, 0]
